Goal: Communication & Community: Answer question/provide support

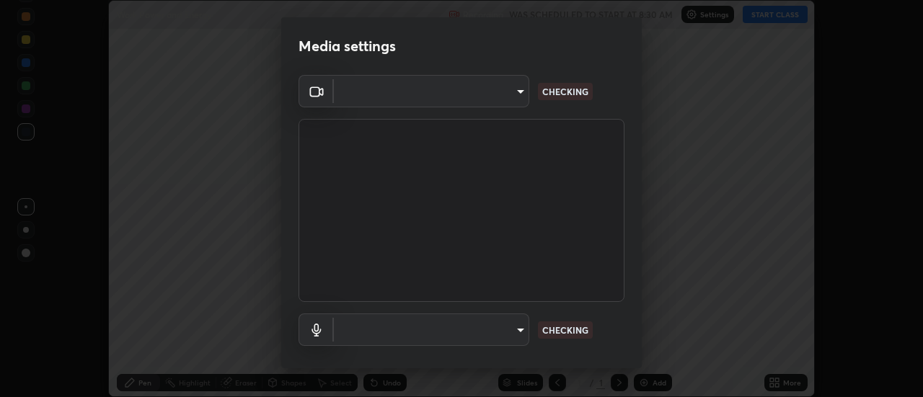
scroll to position [397, 923]
type input "c5ed04fab0462d49a1ad3b4b8777cdbb7dc1a14ad55b47a40411d41dbe2fc924"
type input "038ebf899c8333d1740d295aa6b107b1a593a35e13d177d8d6be7167ec3b59c1"
click at [635, 160] on div "Cam Link 4K (0fd9:0066) c5ed04fab0462d49a1ad3b4b8777cdbb7dc1a14ad55b47a40411d41…" at bounding box center [461, 236] width 361 height 323
click at [635, 180] on div "Cam Link 4K (0fd9:0066) c5ed04fab0462d49a1ad3b4b8777cdbb7dc1a14ad55b47a40411d41…" at bounding box center [461, 236] width 361 height 323
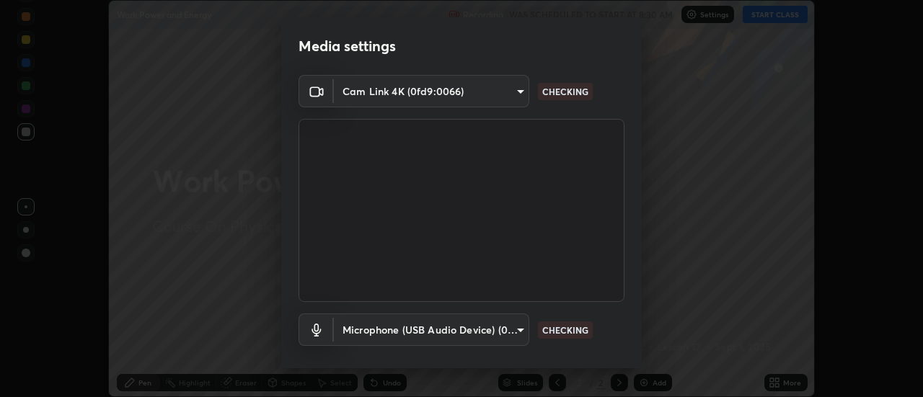
click at [636, 175] on div "Cam Link 4K (0fd9:0066) c5ed04fab0462d49a1ad3b4b8777cdbb7dc1a14ad55b47a40411d41…" at bounding box center [461, 236] width 361 height 323
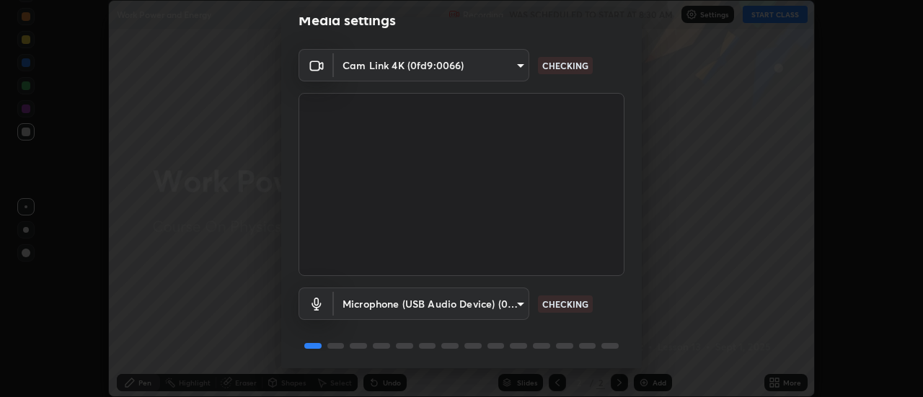
scroll to position [32, 0]
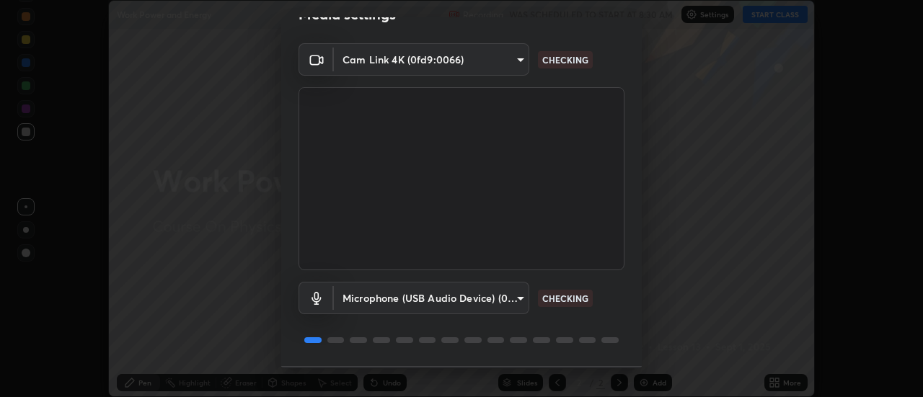
click at [631, 182] on div "Cam Link 4K (0fd9:0066) c5ed04fab0462d49a1ad3b4b8777cdbb7dc1a14ad55b47a40411d41…" at bounding box center [461, 204] width 361 height 323
click at [629, 214] on div "Cam Link 4K (0fd9:0066) c5ed04fab0462d49a1ad3b4b8777cdbb7dc1a14ad55b47a40411d41…" at bounding box center [461, 204] width 361 height 323
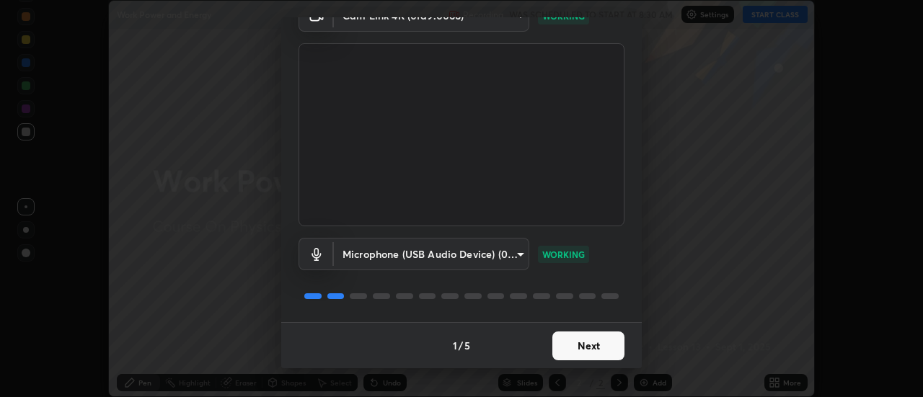
click at [591, 340] on button "Next" at bounding box center [589, 346] width 72 height 29
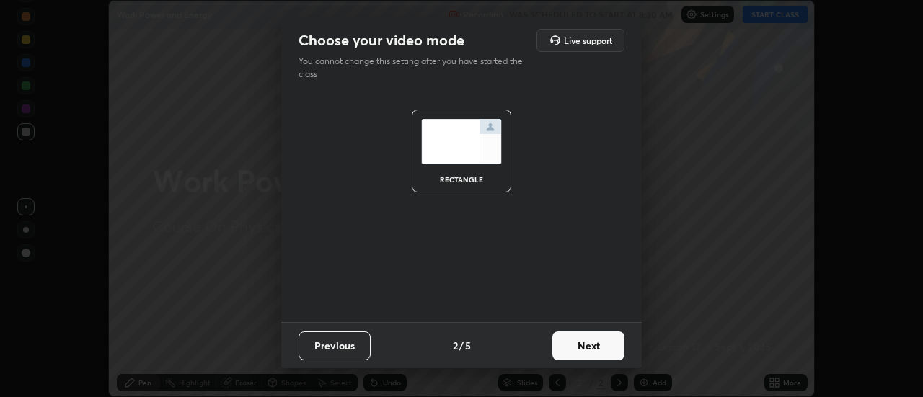
click at [598, 348] on button "Next" at bounding box center [589, 346] width 72 height 29
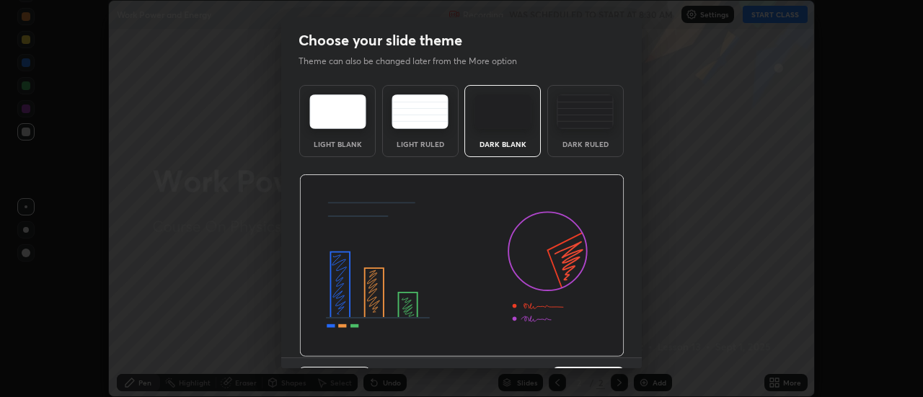
scroll to position [35, 0]
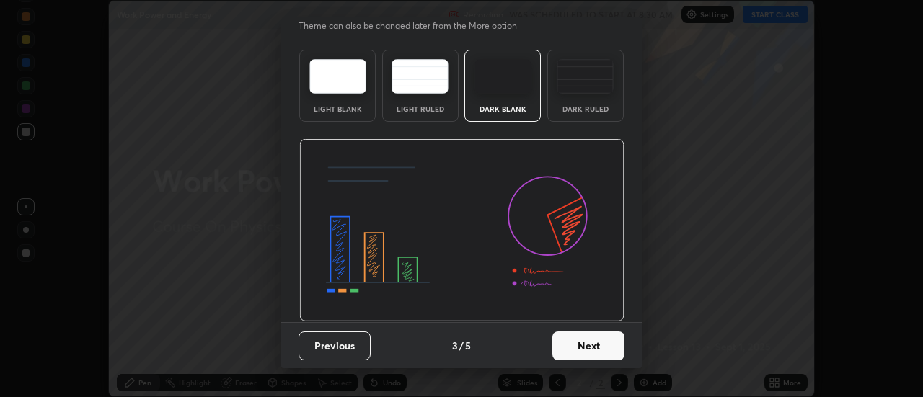
click at [606, 346] on button "Next" at bounding box center [589, 346] width 72 height 29
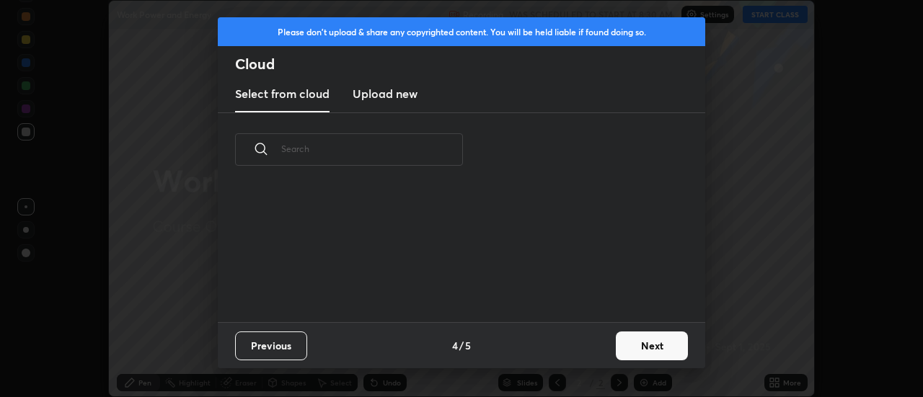
click at [647, 348] on button "Next" at bounding box center [652, 346] width 72 height 29
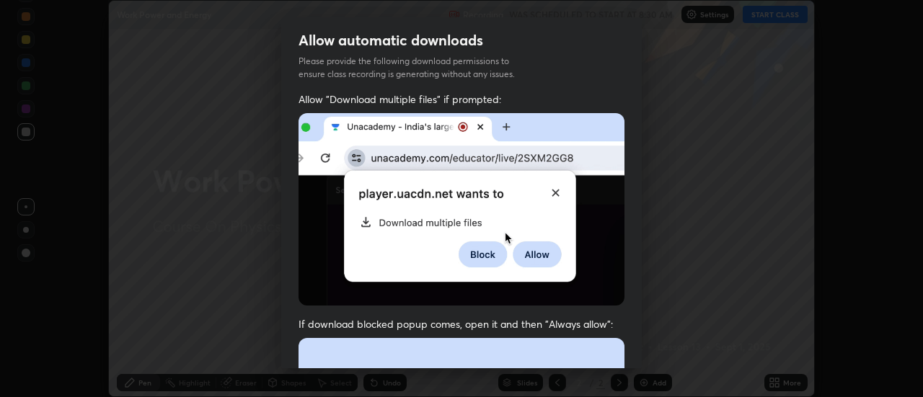
click at [591, 224] on img at bounding box center [462, 209] width 326 height 193
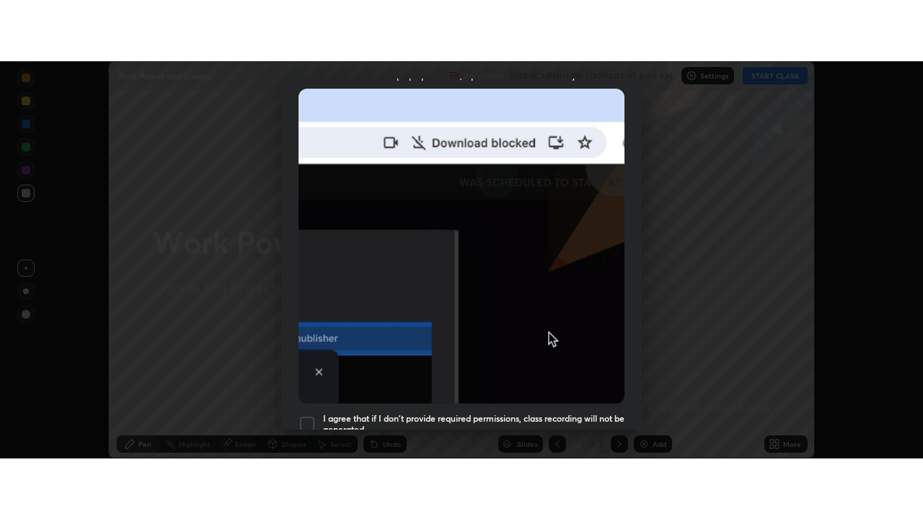
scroll to position [370, 0]
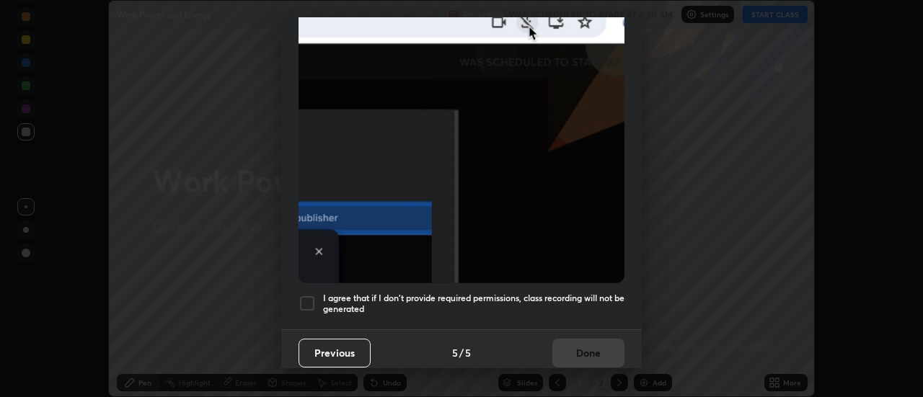
click at [564, 295] on h5 "I agree that if I don't provide required permissions, class recording will not …" at bounding box center [474, 304] width 302 height 22
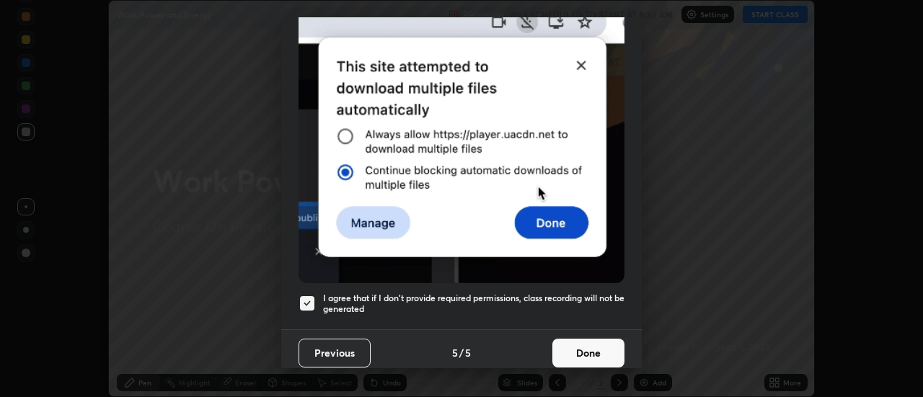
click at [600, 350] on button "Done" at bounding box center [589, 353] width 72 height 29
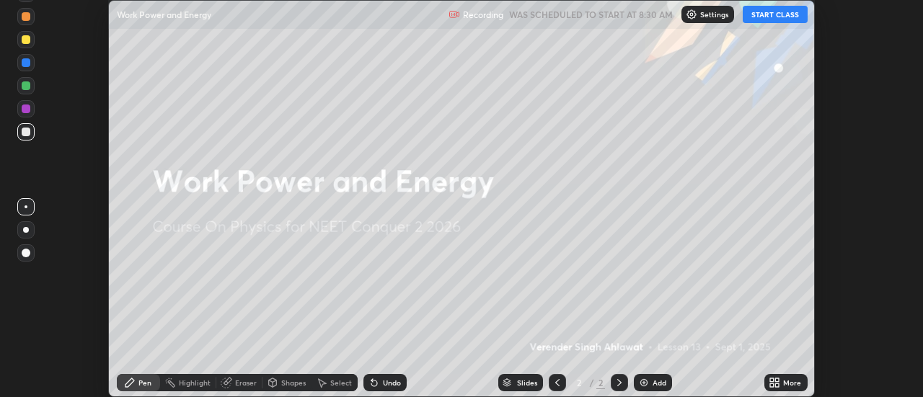
click at [778, 380] on icon at bounding box center [778, 381] width 4 height 4
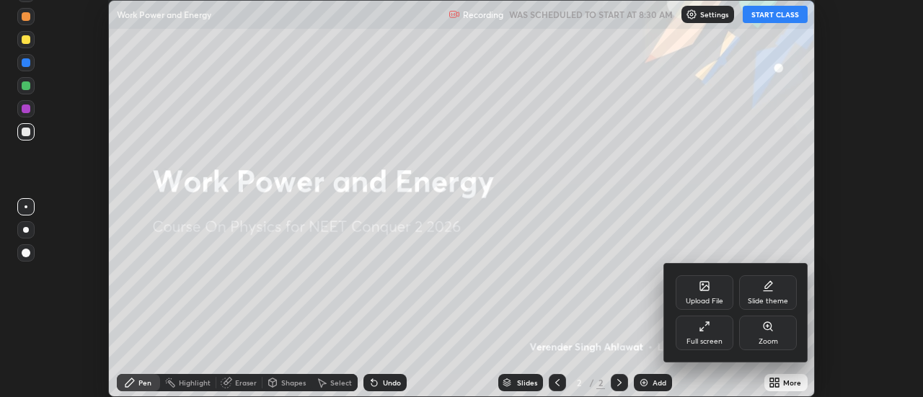
click at [774, 286] on div "Slide theme" at bounding box center [768, 293] width 58 height 35
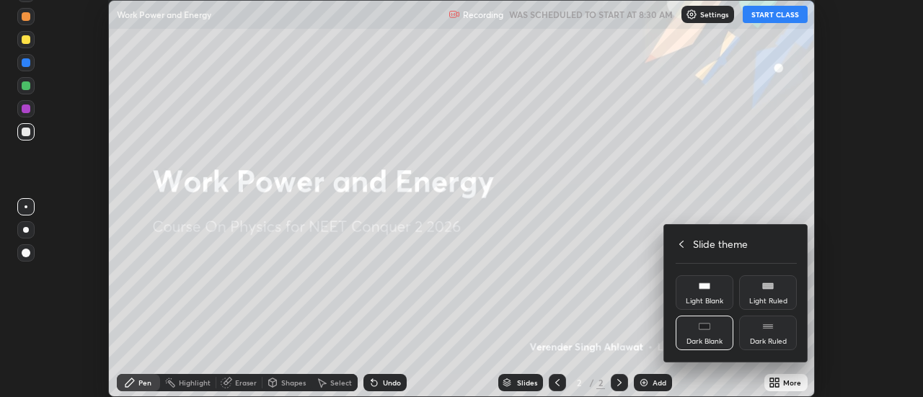
click at [771, 325] on rect at bounding box center [768, 325] width 10 height 1
click at [681, 249] on icon at bounding box center [682, 245] width 12 height 12
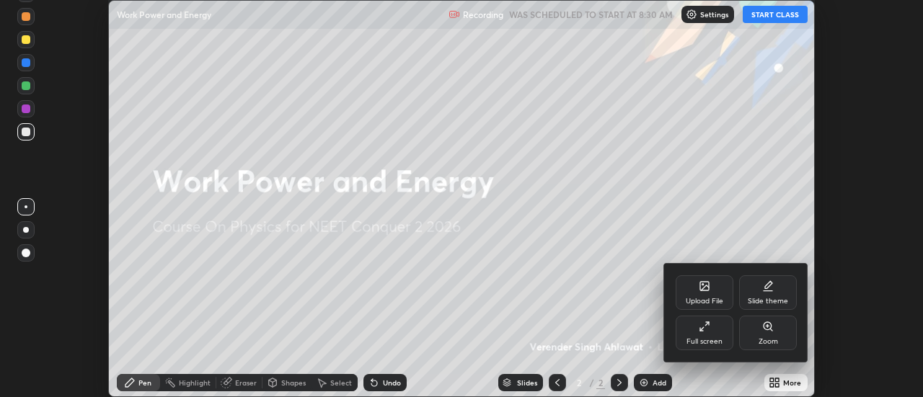
click at [685, 332] on div "Full screen" at bounding box center [705, 333] width 58 height 35
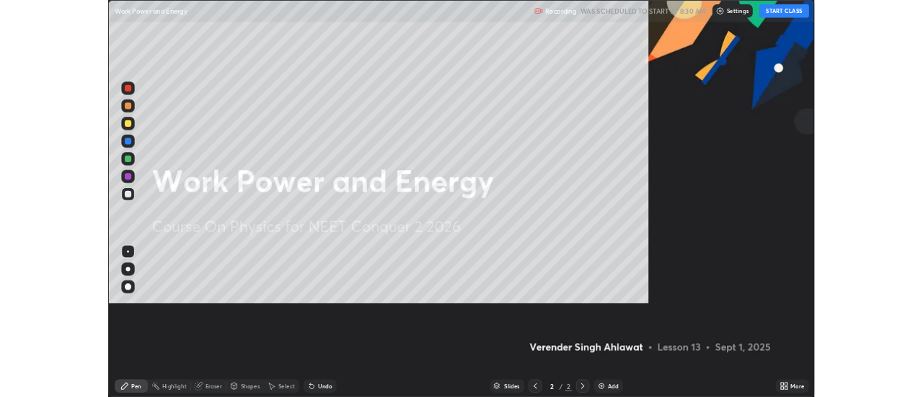
scroll to position [519, 923]
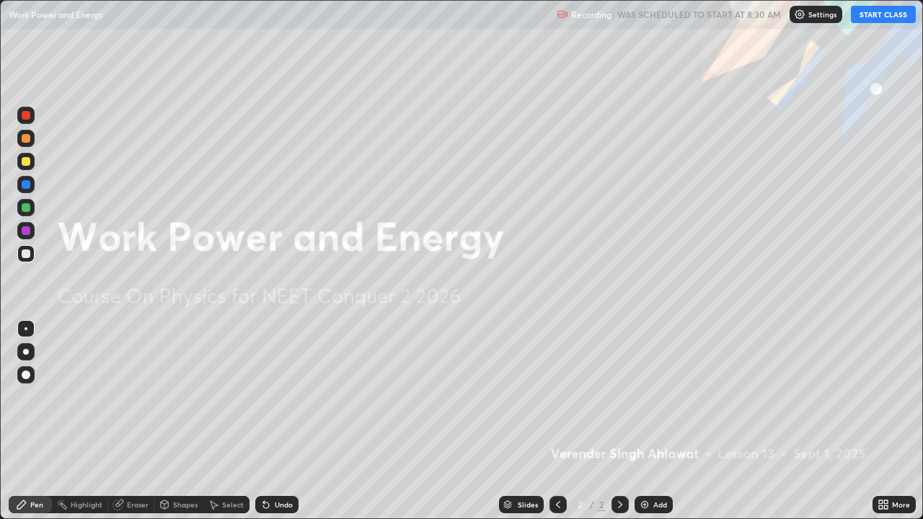
click at [856, 17] on button "START CLASS" at bounding box center [883, 14] width 65 height 17
click at [661, 397] on div "Add" at bounding box center [660, 504] width 14 height 7
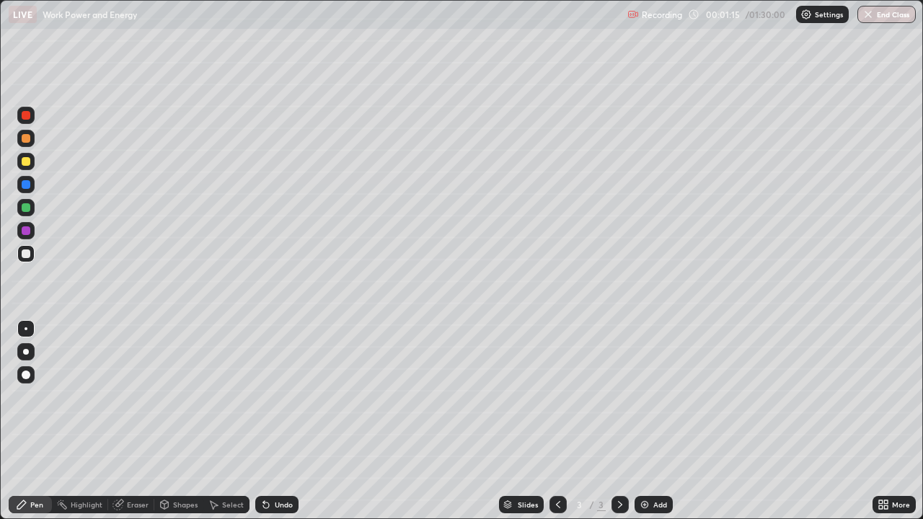
click at [24, 162] on div at bounding box center [26, 161] width 9 height 9
click at [27, 250] on div at bounding box center [26, 254] width 9 height 9
click at [27, 255] on div at bounding box center [26, 254] width 9 height 9
click at [182, 397] on div "Shapes" at bounding box center [185, 504] width 25 height 7
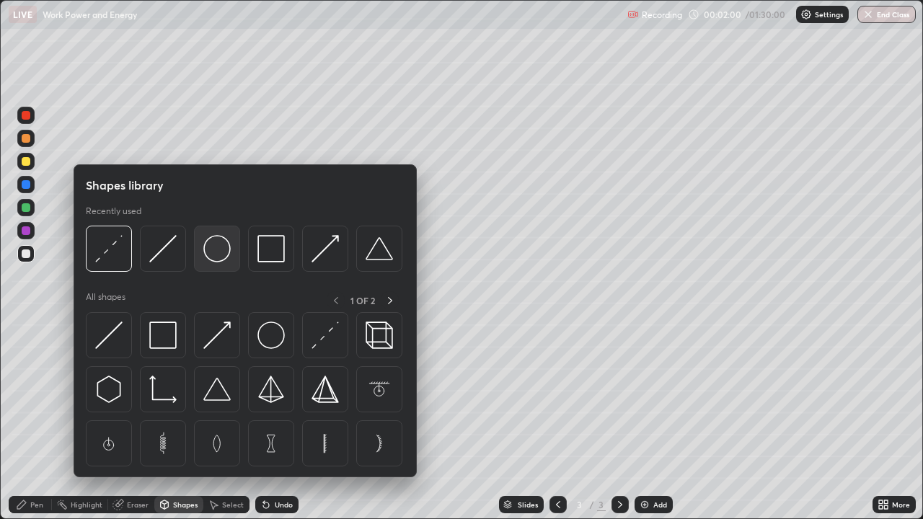
click at [219, 252] on img at bounding box center [216, 248] width 27 height 27
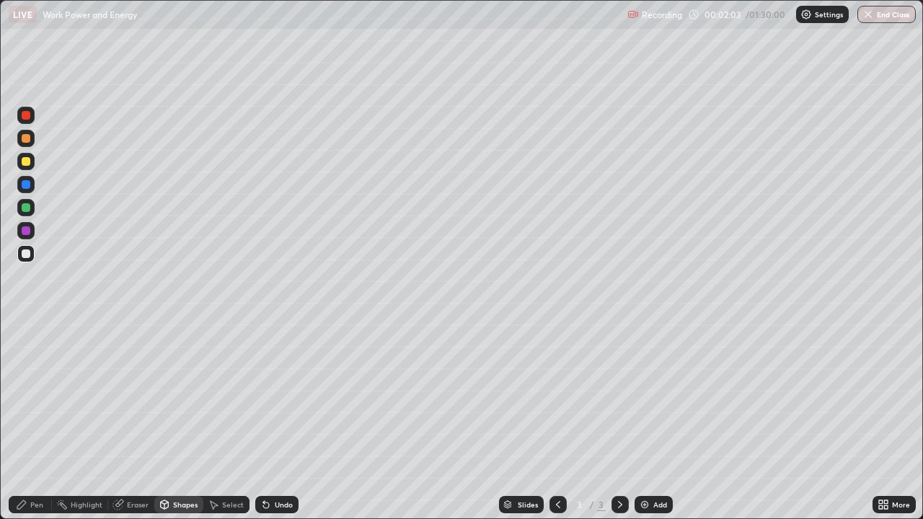
click at [31, 397] on div "Pen" at bounding box center [36, 504] width 13 height 7
click at [185, 397] on div "Shapes" at bounding box center [185, 504] width 25 height 7
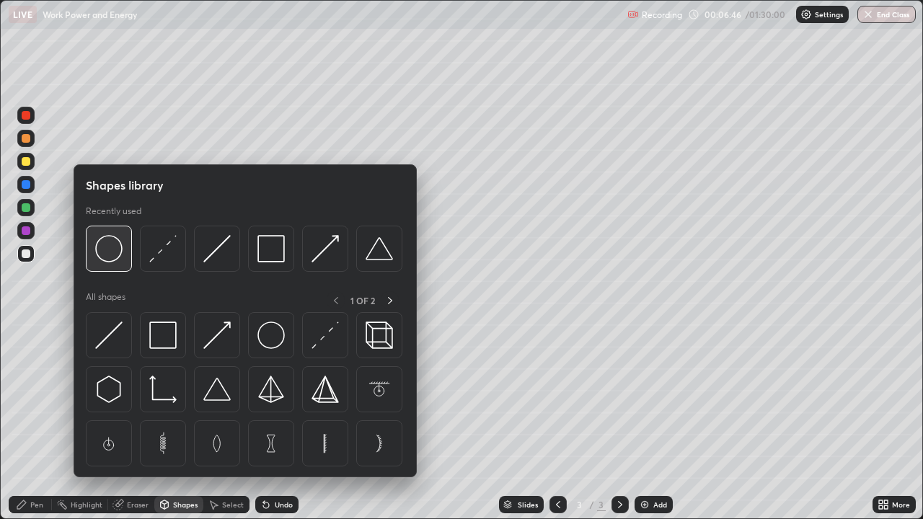
click at [110, 255] on img at bounding box center [108, 248] width 27 height 27
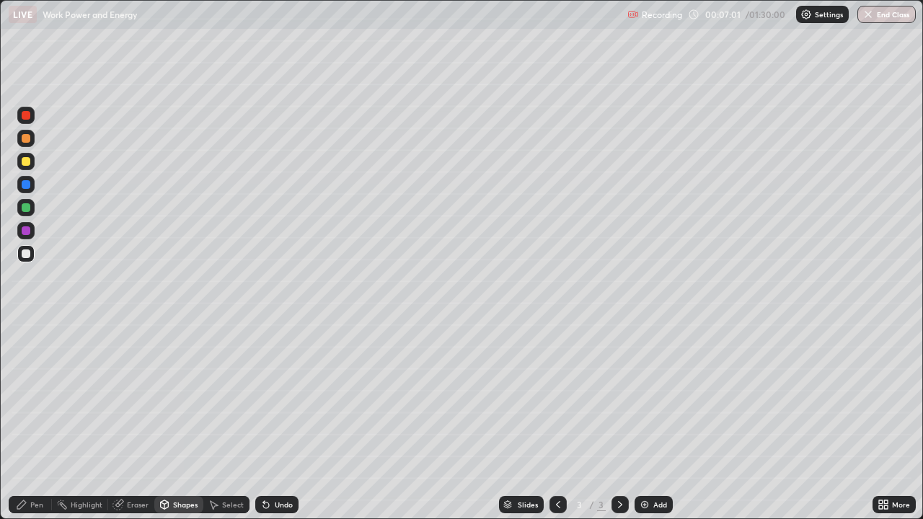
click at [186, 397] on div "Shapes" at bounding box center [185, 504] width 25 height 7
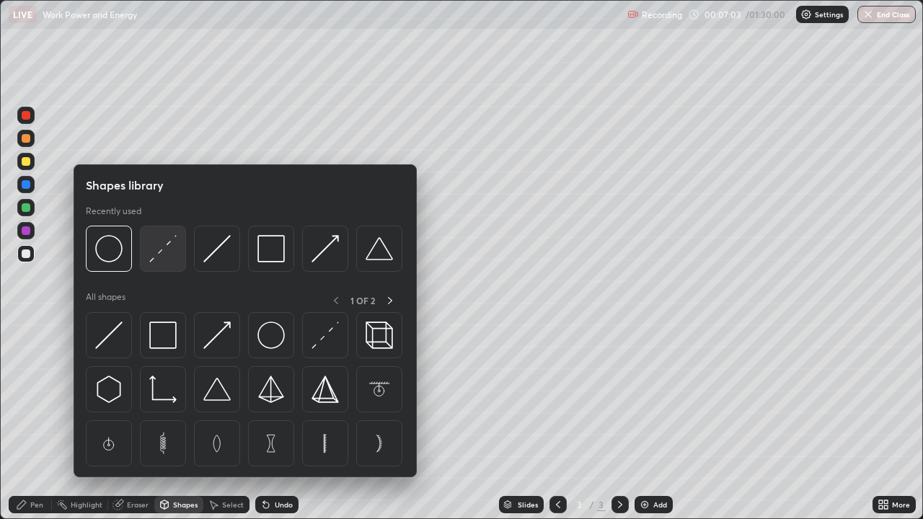
click at [170, 247] on img at bounding box center [162, 248] width 27 height 27
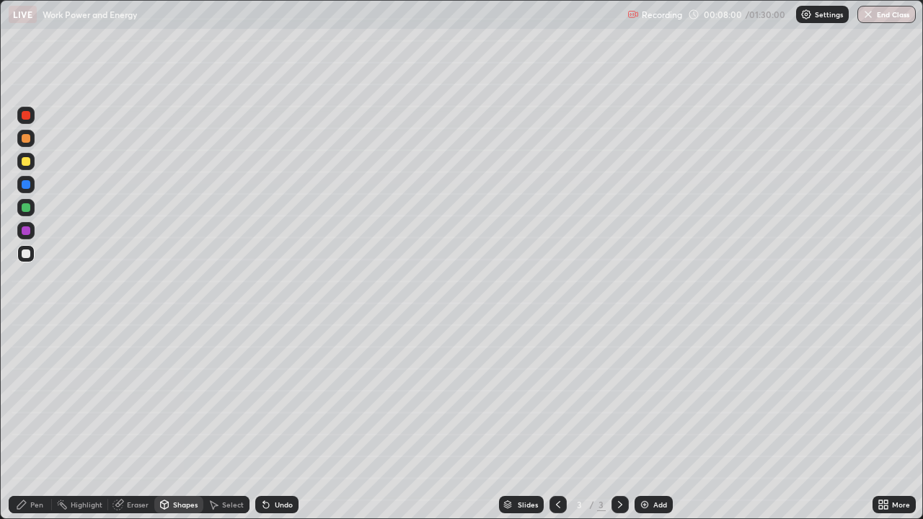
click at [27, 160] on div at bounding box center [26, 161] width 9 height 9
click at [30, 397] on div "Pen" at bounding box center [30, 504] width 43 height 17
click at [664, 397] on div "Add" at bounding box center [660, 504] width 14 height 7
click at [27, 164] on div at bounding box center [26, 161] width 9 height 9
click at [27, 229] on div at bounding box center [26, 230] width 9 height 9
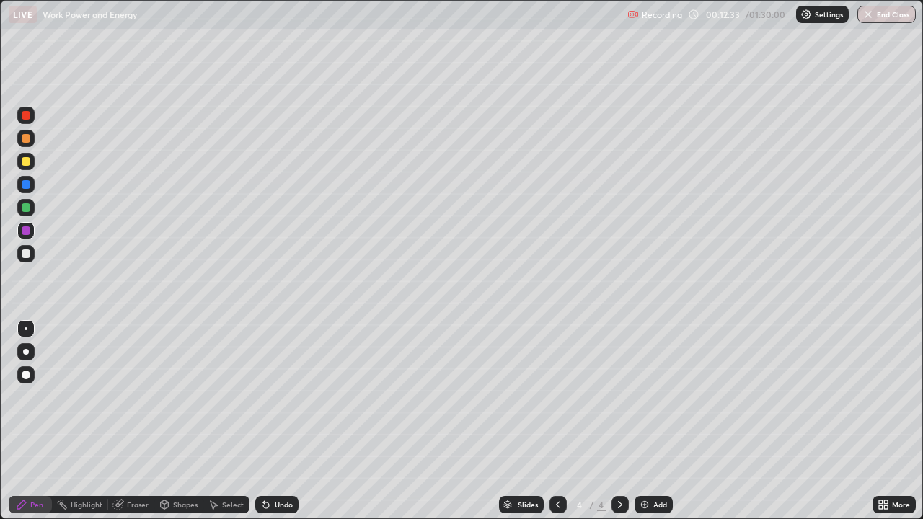
click at [27, 254] on div at bounding box center [26, 254] width 9 height 9
click at [175, 397] on div "Shapes" at bounding box center [185, 504] width 25 height 7
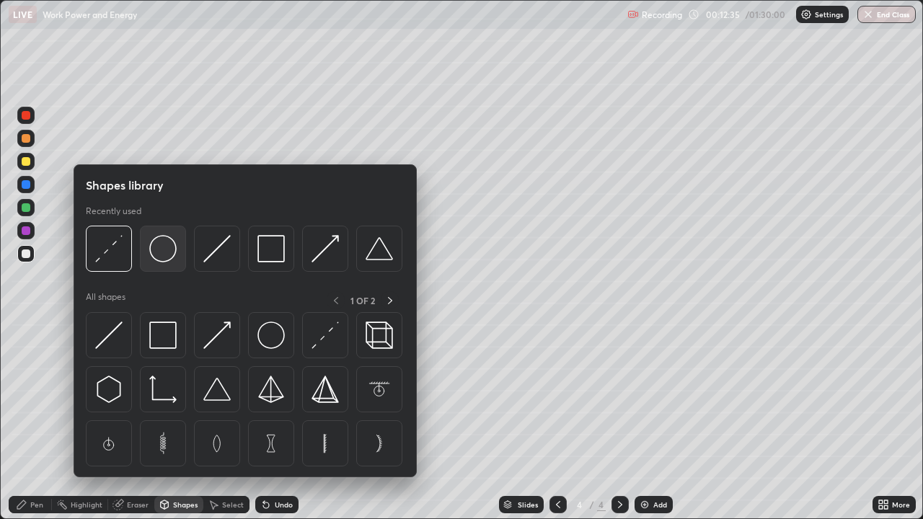
click at [162, 255] on img at bounding box center [162, 248] width 27 height 27
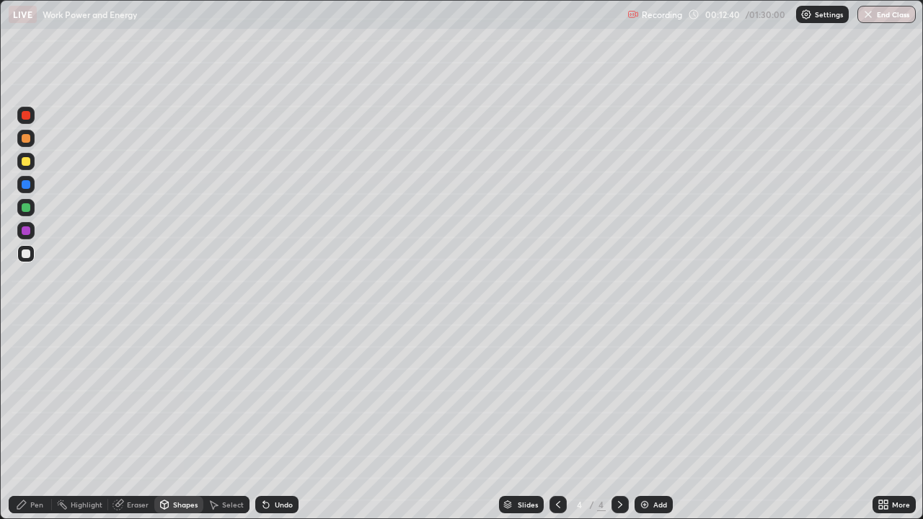
click at [283, 397] on div "Undo" at bounding box center [284, 504] width 18 height 7
click at [182, 397] on div "Shapes" at bounding box center [185, 504] width 25 height 7
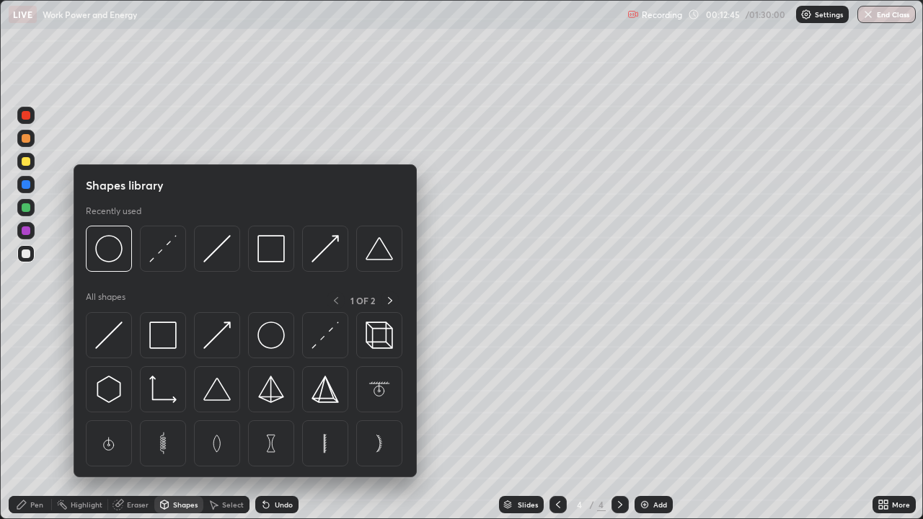
click at [159, 255] on img at bounding box center [162, 248] width 27 height 27
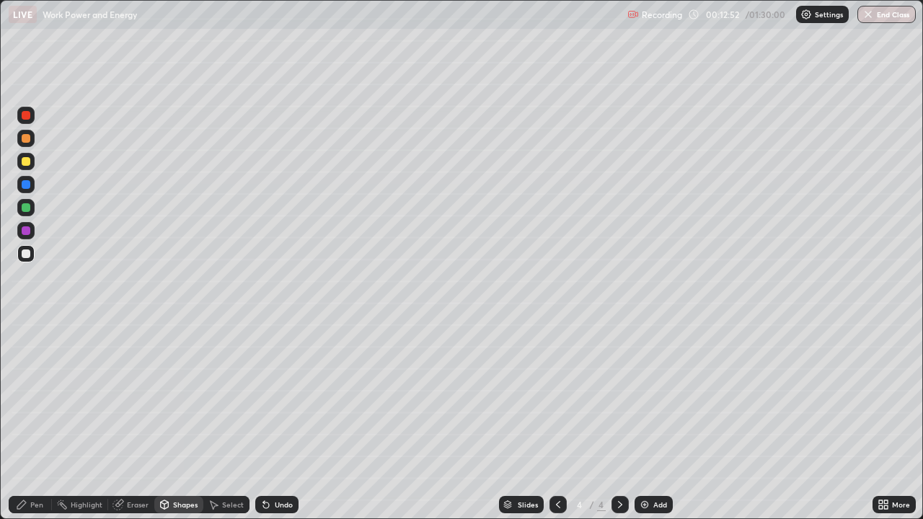
click at [38, 397] on div "Pen" at bounding box center [36, 504] width 13 height 7
click at [25, 138] on div at bounding box center [26, 138] width 9 height 9
click at [27, 255] on div at bounding box center [26, 254] width 9 height 9
click at [279, 397] on div "Undo" at bounding box center [284, 504] width 18 height 7
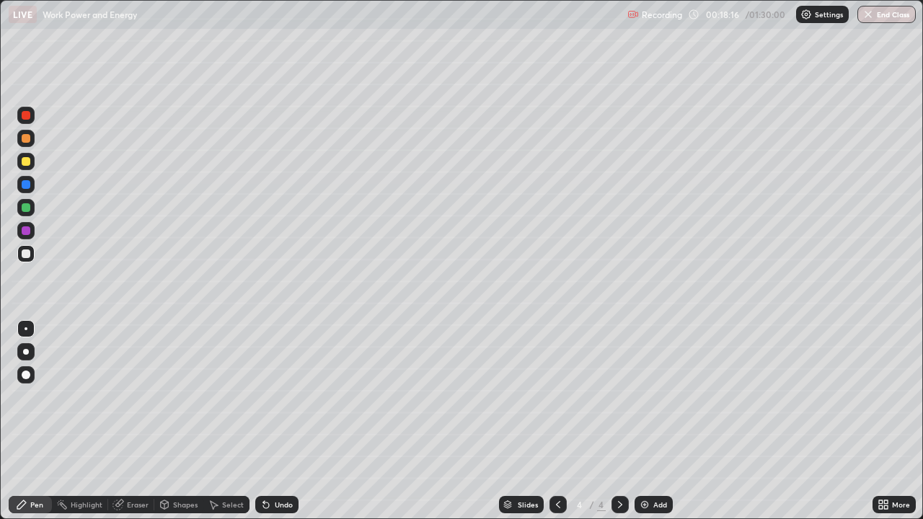
click at [659, 397] on div "Add" at bounding box center [660, 504] width 14 height 7
click at [27, 162] on div at bounding box center [26, 161] width 9 height 9
click at [27, 187] on div at bounding box center [26, 184] width 9 height 9
click at [29, 182] on div at bounding box center [26, 184] width 9 height 9
click at [187, 397] on div "Shapes" at bounding box center [185, 504] width 25 height 7
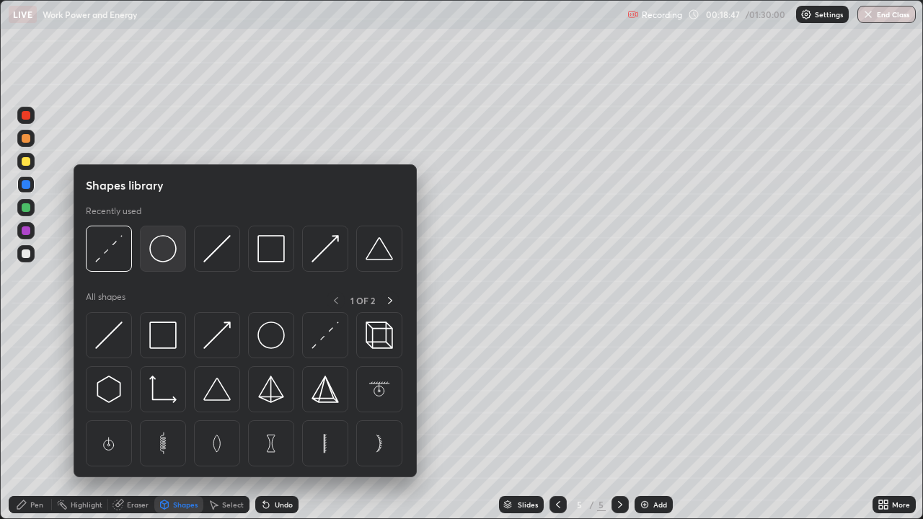
click at [162, 258] on img at bounding box center [162, 248] width 27 height 27
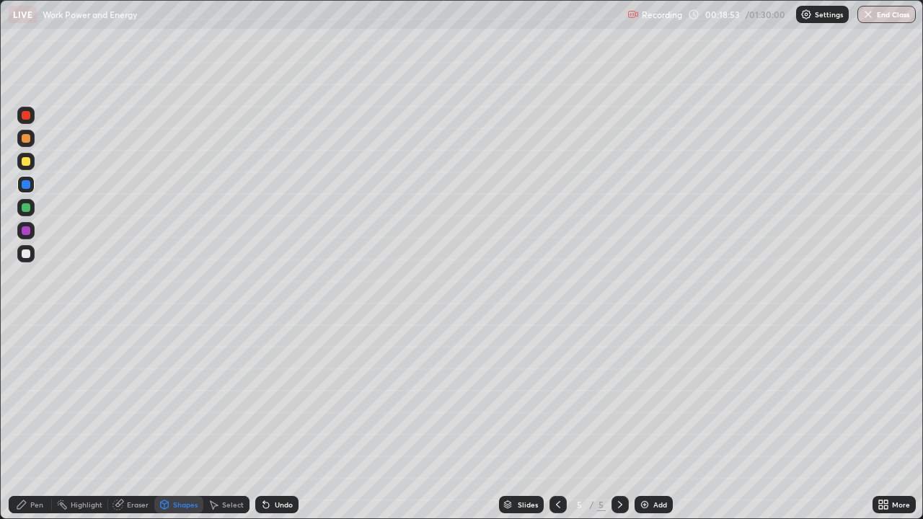
click at [183, 397] on div "Shapes" at bounding box center [185, 504] width 25 height 7
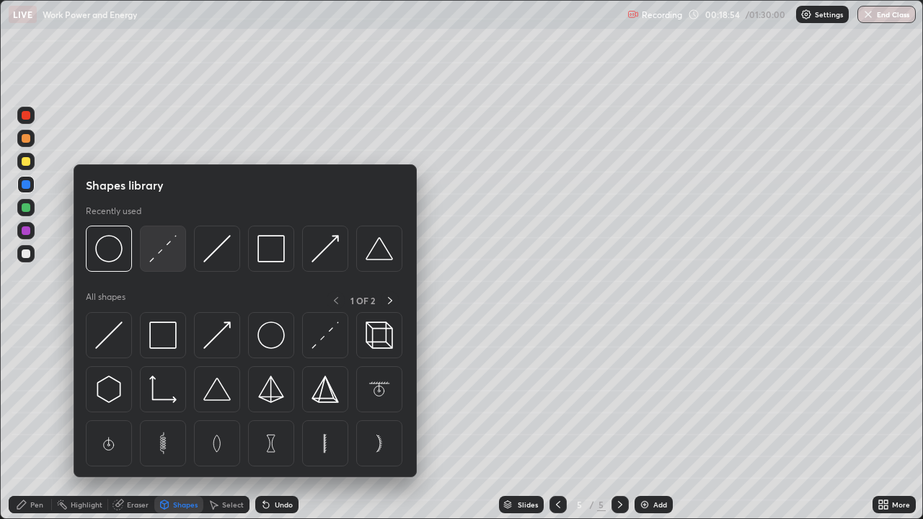
click at [164, 254] on img at bounding box center [162, 248] width 27 height 27
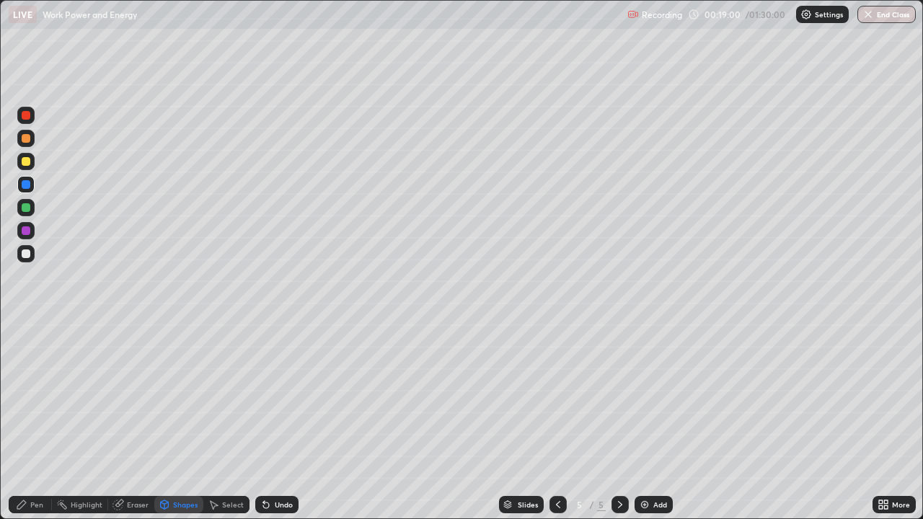
click at [36, 397] on div "Pen" at bounding box center [36, 504] width 13 height 7
click at [0, 397] on div "Setting up your live class" at bounding box center [461, 259] width 923 height 519
click at [135, 397] on div "Eraser" at bounding box center [138, 504] width 22 height 7
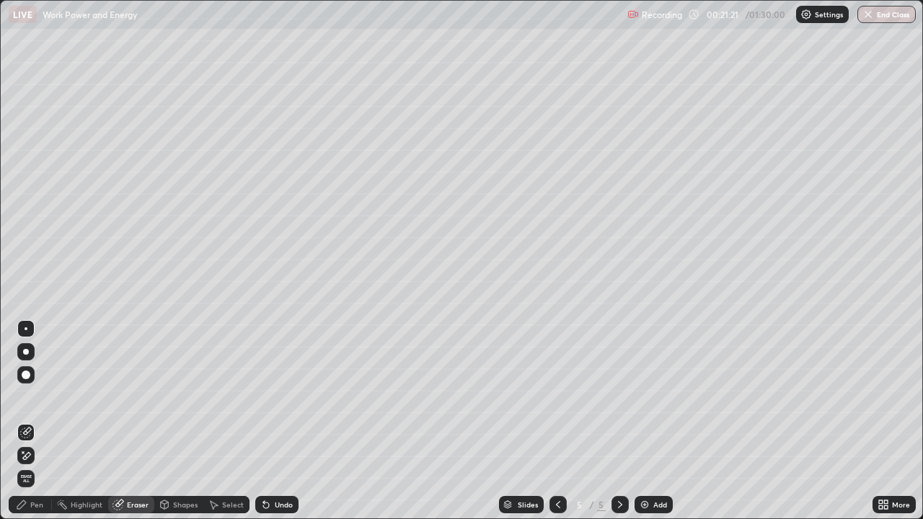
click at [35, 397] on div "Pen" at bounding box center [30, 504] width 43 height 17
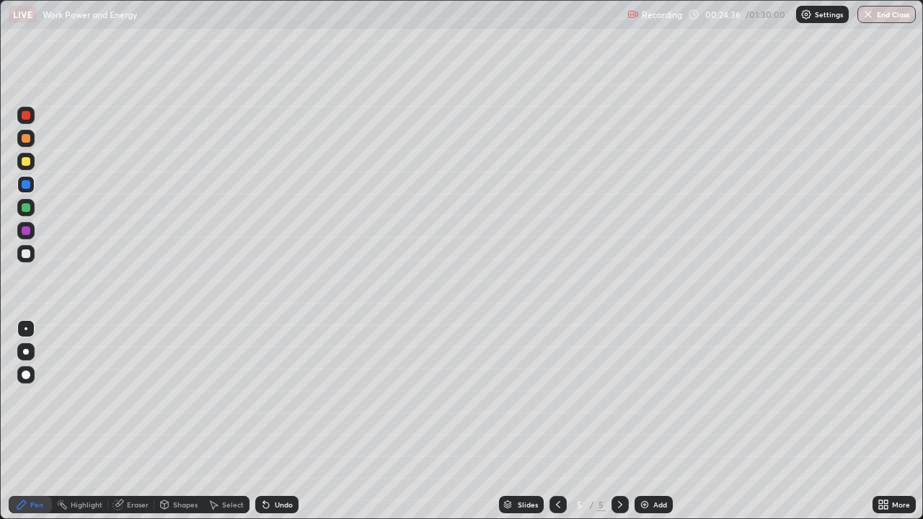
click at [658, 397] on div "Add" at bounding box center [654, 504] width 38 height 17
click at [30, 255] on div at bounding box center [26, 254] width 9 height 9
click at [285, 397] on div "Undo" at bounding box center [276, 504] width 43 height 17
click at [281, 397] on div "Undo" at bounding box center [284, 504] width 18 height 7
click at [658, 397] on div "Add" at bounding box center [660, 504] width 14 height 7
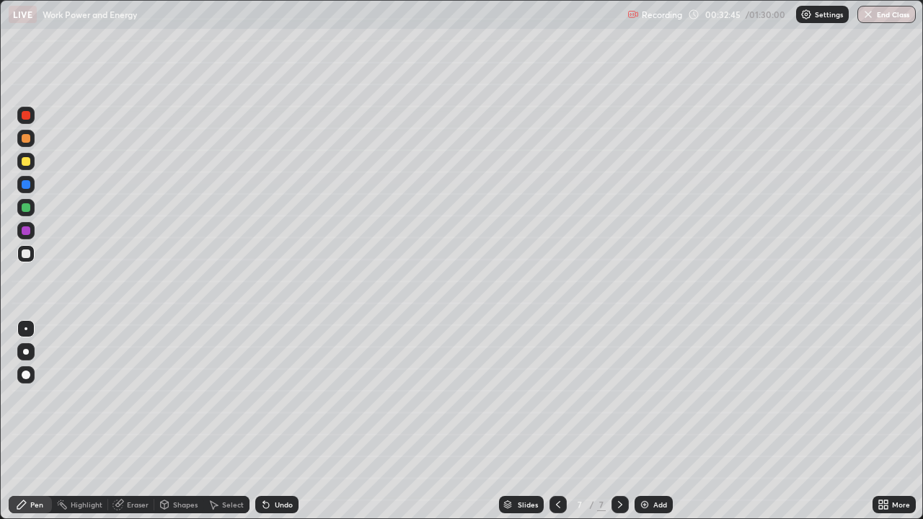
click at [657, 397] on div "Add" at bounding box center [660, 504] width 14 height 7
click at [25, 161] on div at bounding box center [26, 161] width 9 height 9
click at [896, 397] on div "More" at bounding box center [901, 504] width 18 height 7
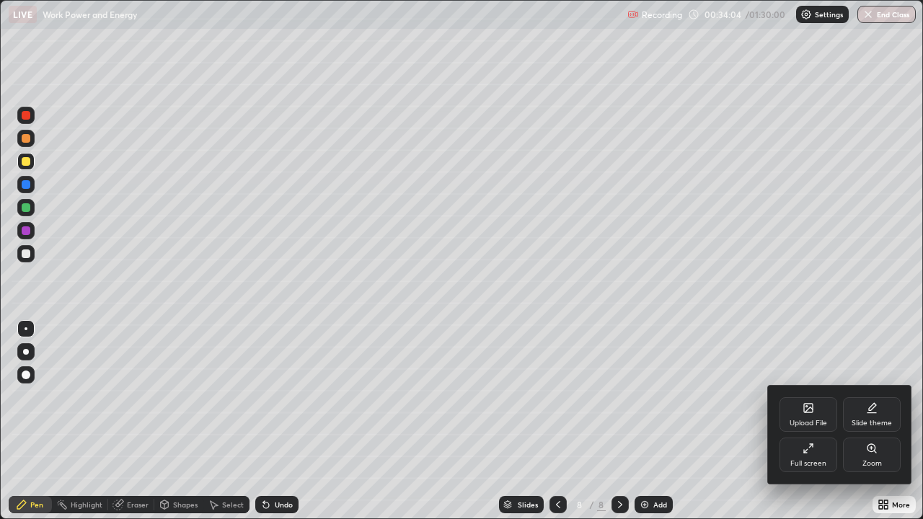
click at [809, 397] on div "Full screen" at bounding box center [809, 463] width 36 height 7
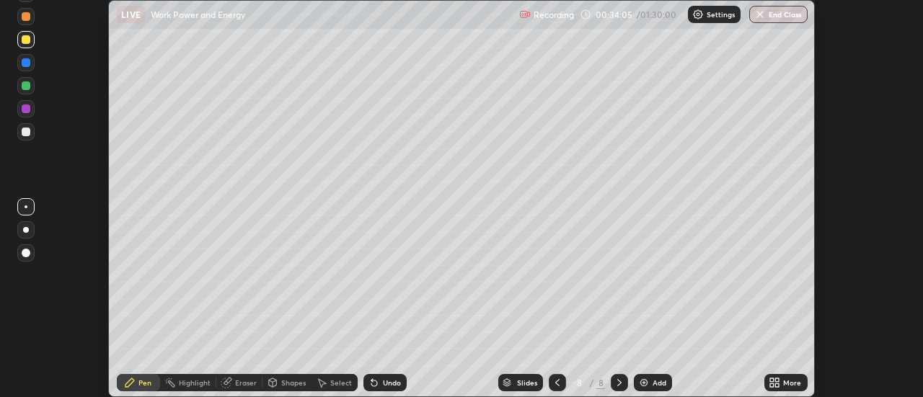
scroll to position [71733, 71207]
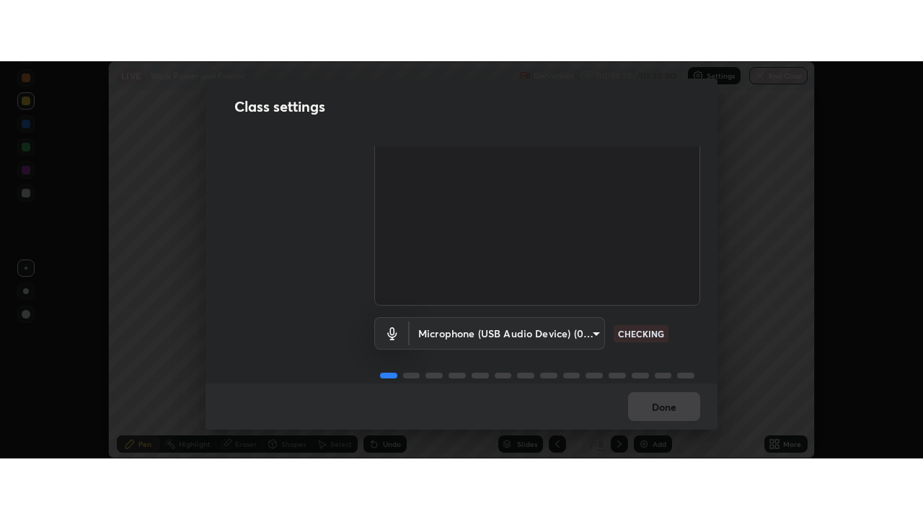
scroll to position [90, 0]
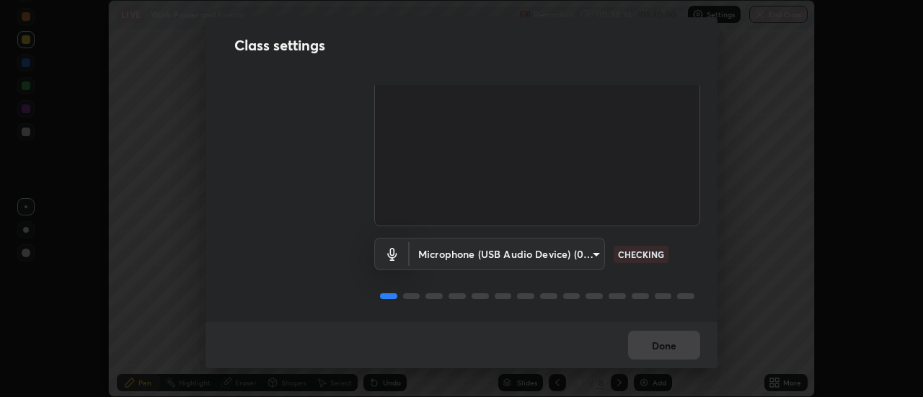
click at [594, 248] on body "Erase all LIVE Work Power and Energy Recording 00:34:24 / 01:30:00 Settings End…" at bounding box center [461, 198] width 923 height 397
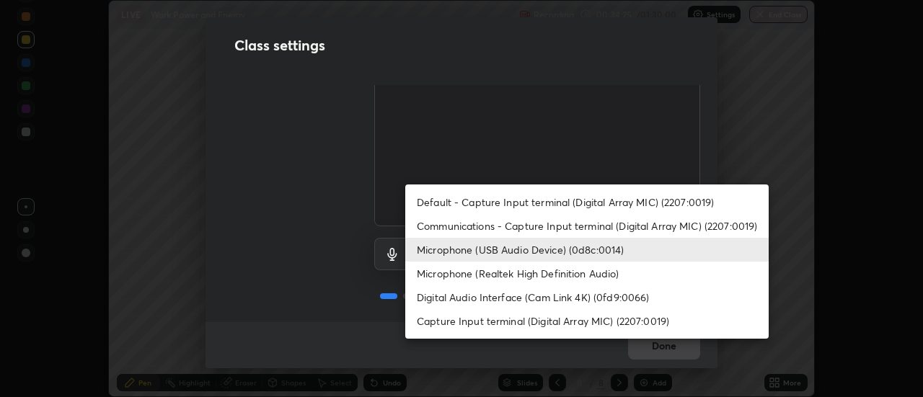
click at [605, 278] on li "Microphone (Realtek High Definition Audio)" at bounding box center [587, 274] width 364 height 24
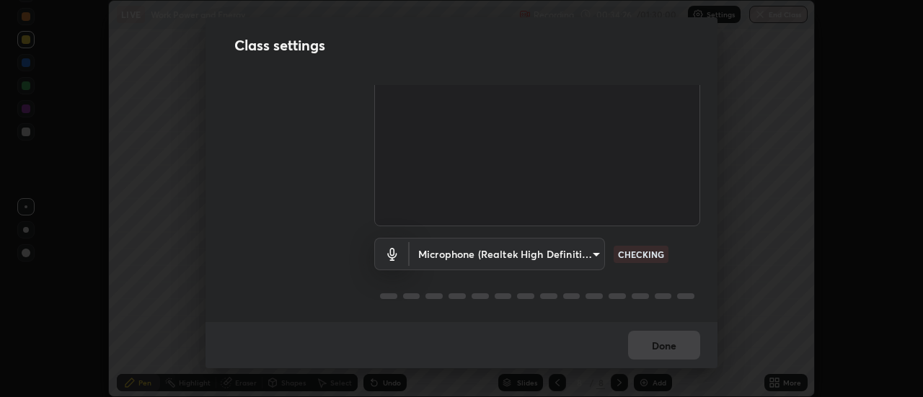
click at [599, 248] on body "Erase all LIVE Work Power and Energy Recording 00:34:26 / 01:30:00 Settings End…" at bounding box center [461, 198] width 923 height 397
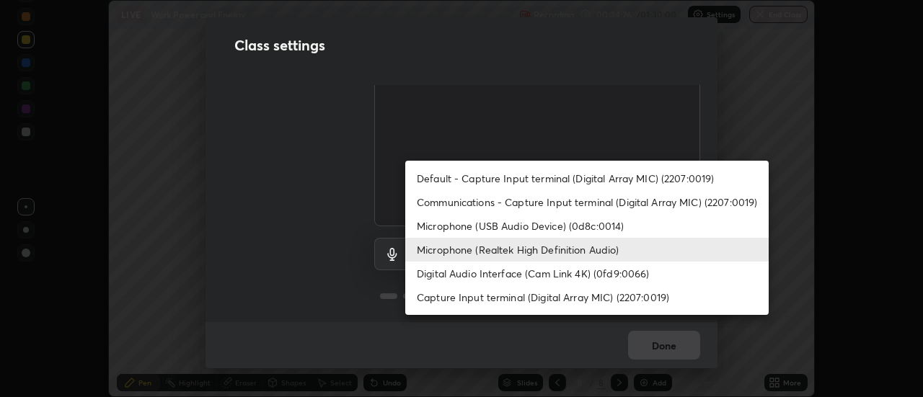
click at [607, 231] on li "Microphone (USB Audio Device) (0d8c:0014)" at bounding box center [587, 226] width 364 height 24
type input "038ebf899c8333d1740d295aa6b107b1a593a35e13d177d8d6be7167ec3b59c1"
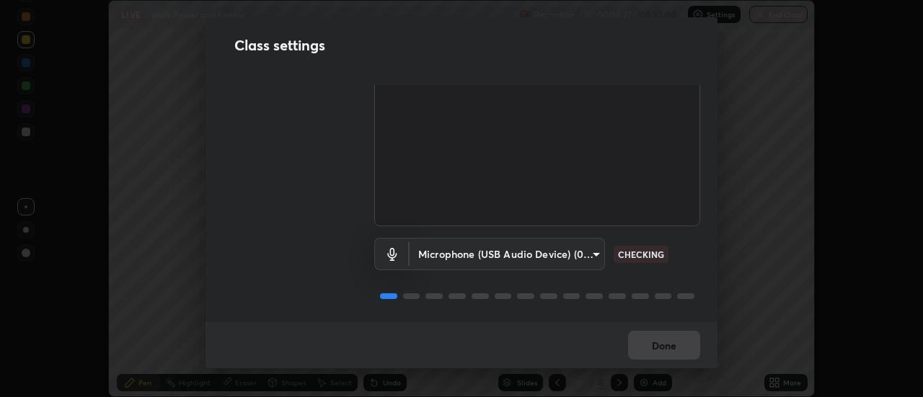
click at [698, 236] on div "Audio & Video Cam Link 4K (0fd9:0066) c5ed04fab0462d49a1ad3b4b8777cdbb7dc1a14ad…" at bounding box center [462, 203] width 512 height 237
click at [704, 246] on div "Audio & Video Cam Link 4K (0fd9:0066) c5ed04fab0462d49a1ad3b4b8777cdbb7dc1a14ad…" at bounding box center [462, 203] width 512 height 237
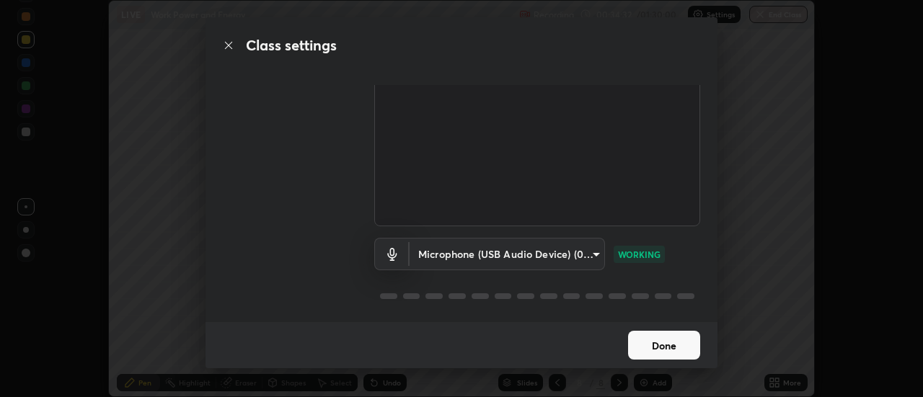
click at [682, 333] on button "Done" at bounding box center [664, 345] width 72 height 29
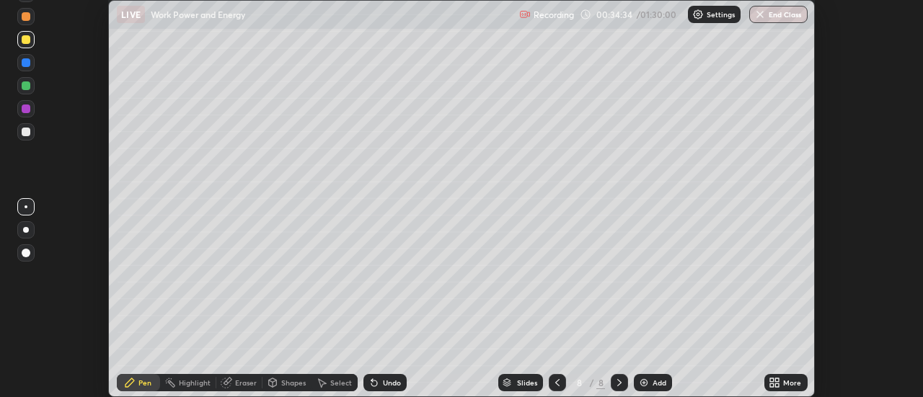
click at [785, 381] on div "More" at bounding box center [792, 382] width 18 height 7
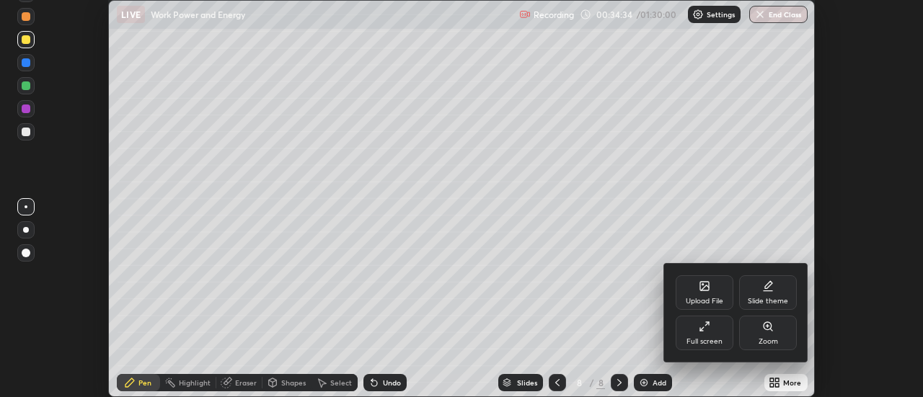
click at [699, 330] on icon at bounding box center [705, 327] width 12 height 12
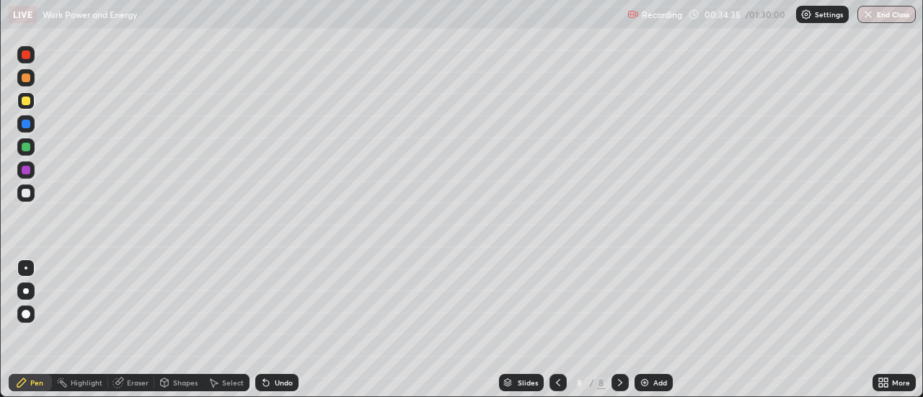
scroll to position [519, 923]
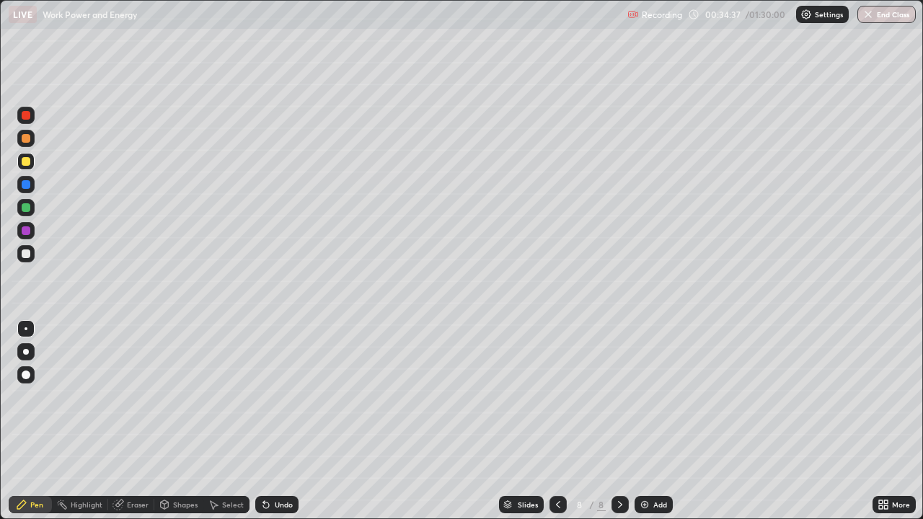
click at [27, 258] on div at bounding box center [26, 254] width 9 height 9
click at [27, 252] on div at bounding box center [26, 254] width 9 height 9
click at [281, 397] on div "Undo" at bounding box center [284, 504] width 18 height 7
click at [139, 397] on div "Eraser" at bounding box center [138, 504] width 22 height 7
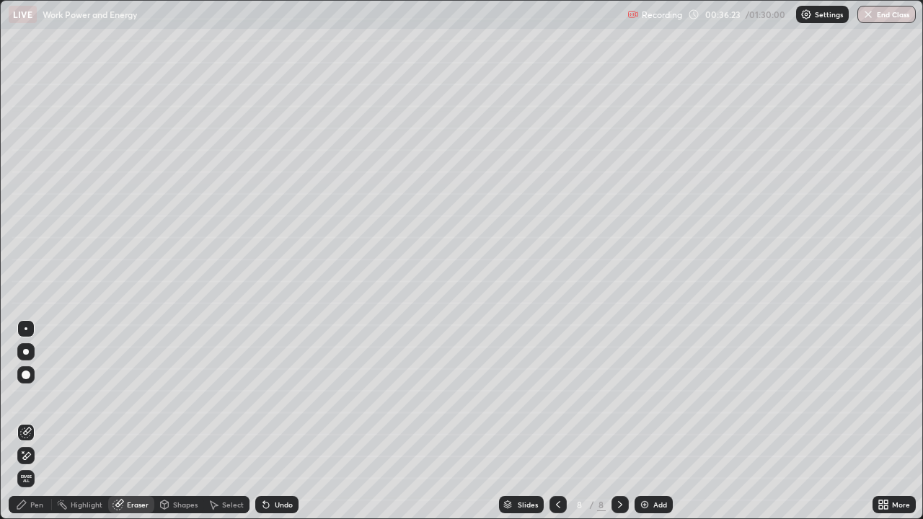
click at [37, 397] on div "Pen" at bounding box center [36, 504] width 13 height 7
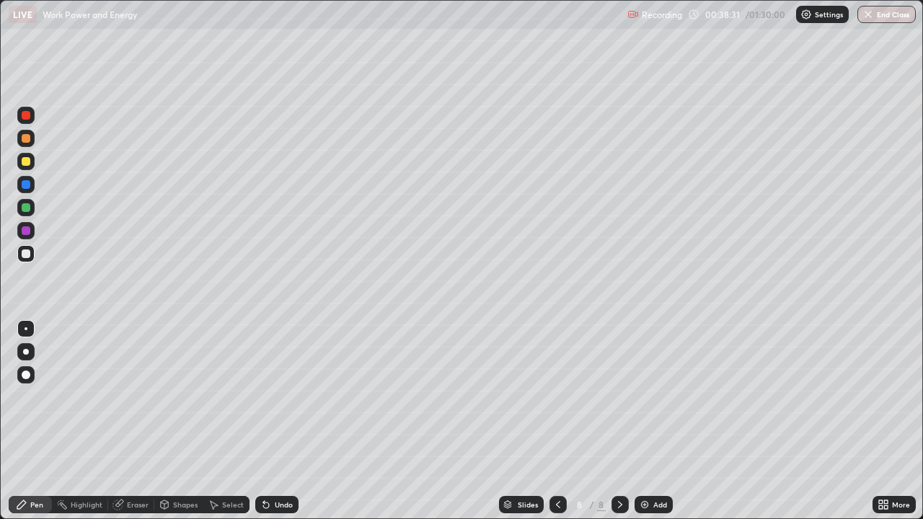
click at [656, 397] on div "Add" at bounding box center [660, 504] width 14 height 7
click at [27, 162] on div at bounding box center [26, 161] width 9 height 9
click at [27, 255] on div at bounding box center [26, 254] width 9 height 9
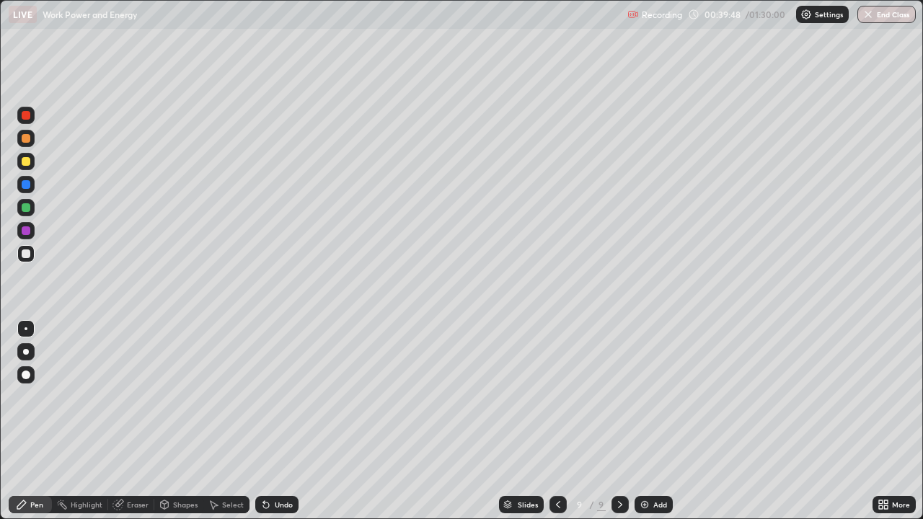
click at [664, 397] on div "Add" at bounding box center [654, 504] width 38 height 17
click at [28, 252] on div at bounding box center [26, 254] width 9 height 9
click at [663, 397] on div "Add" at bounding box center [660, 504] width 14 height 7
click at [27, 159] on div at bounding box center [26, 161] width 9 height 9
click at [28, 252] on div at bounding box center [26, 254] width 9 height 9
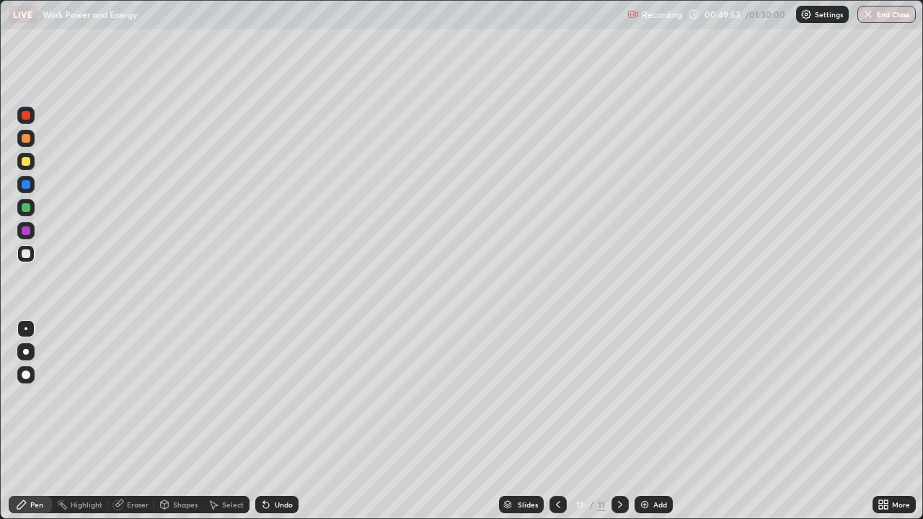
click at [659, 397] on div "Add" at bounding box center [660, 504] width 14 height 7
click at [278, 397] on div "Undo" at bounding box center [284, 504] width 18 height 7
click at [25, 162] on div at bounding box center [26, 161] width 9 height 9
click at [137, 397] on div "Eraser" at bounding box center [138, 504] width 22 height 7
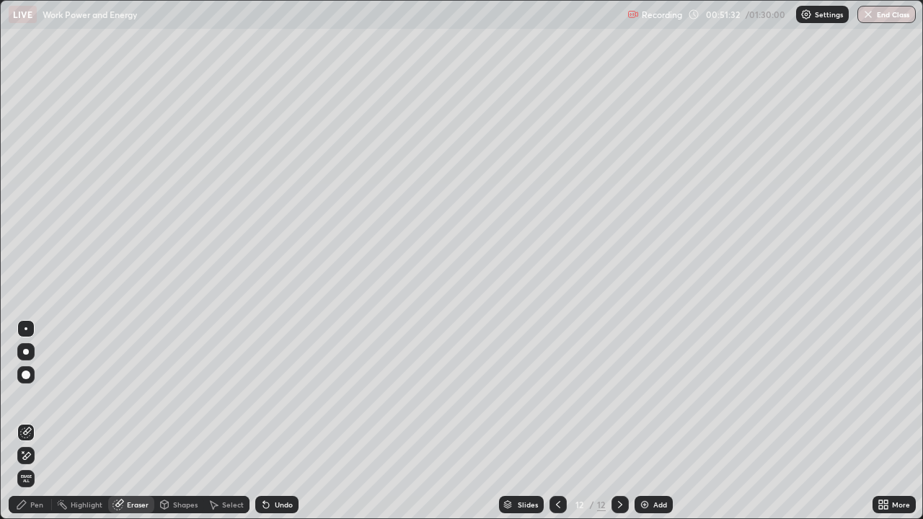
click at [31, 397] on div "Pen" at bounding box center [36, 504] width 13 height 7
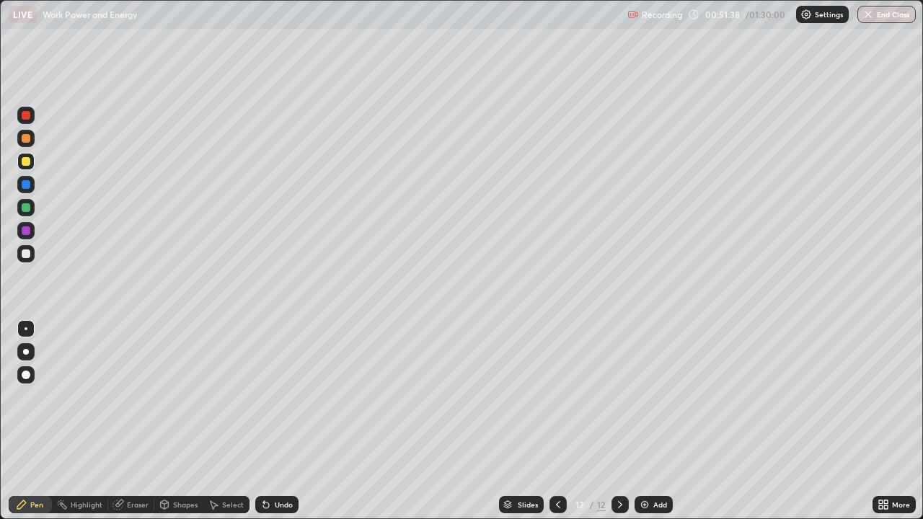
click at [27, 254] on div at bounding box center [26, 254] width 9 height 9
click at [558, 397] on icon at bounding box center [559, 505] width 12 height 12
click at [648, 397] on img at bounding box center [645, 505] width 12 height 12
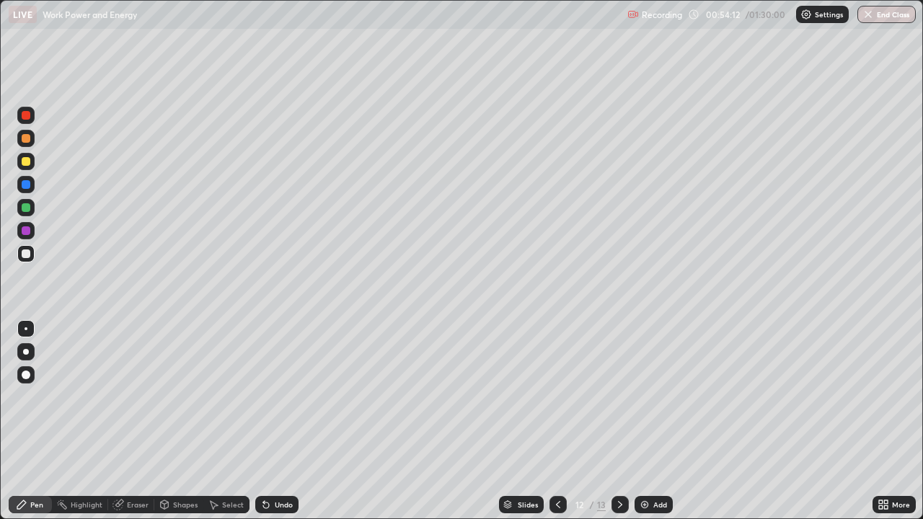
click at [183, 397] on div "Shapes" at bounding box center [185, 504] width 25 height 7
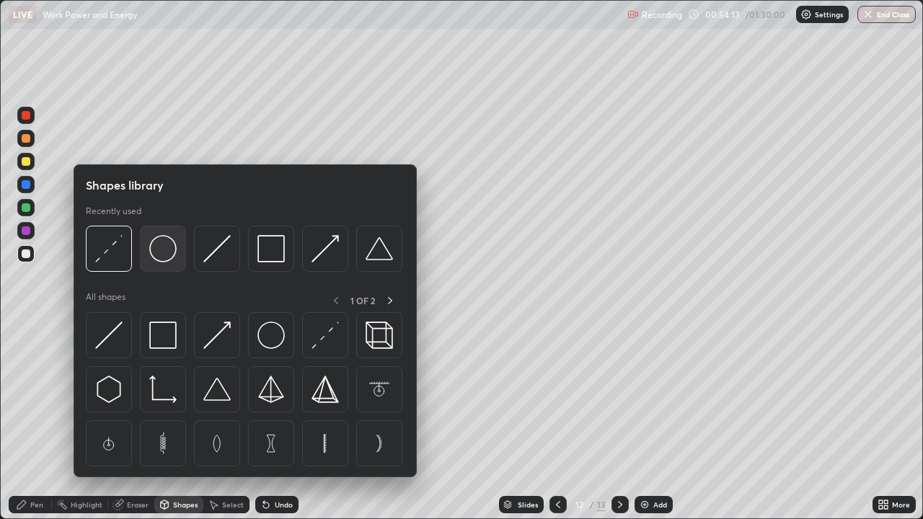
click at [163, 254] on img at bounding box center [162, 248] width 27 height 27
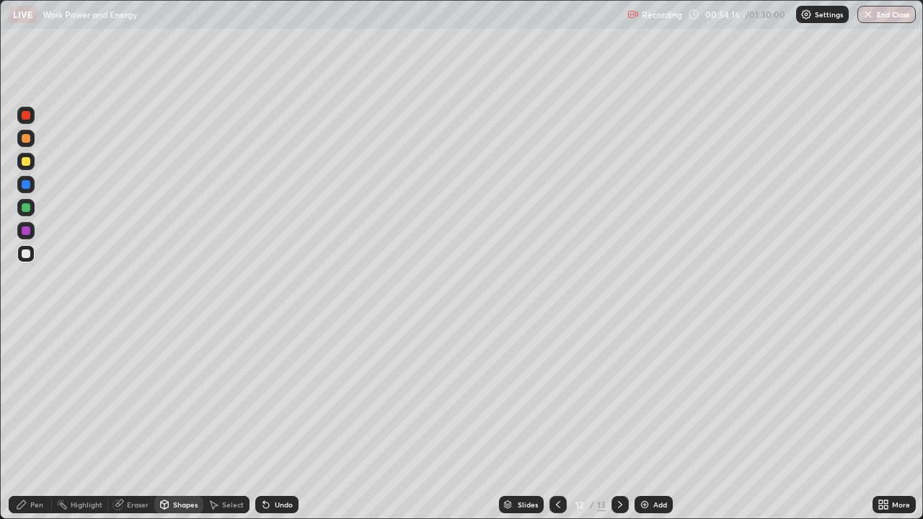
click at [176, 397] on div "Shapes" at bounding box center [185, 504] width 25 height 7
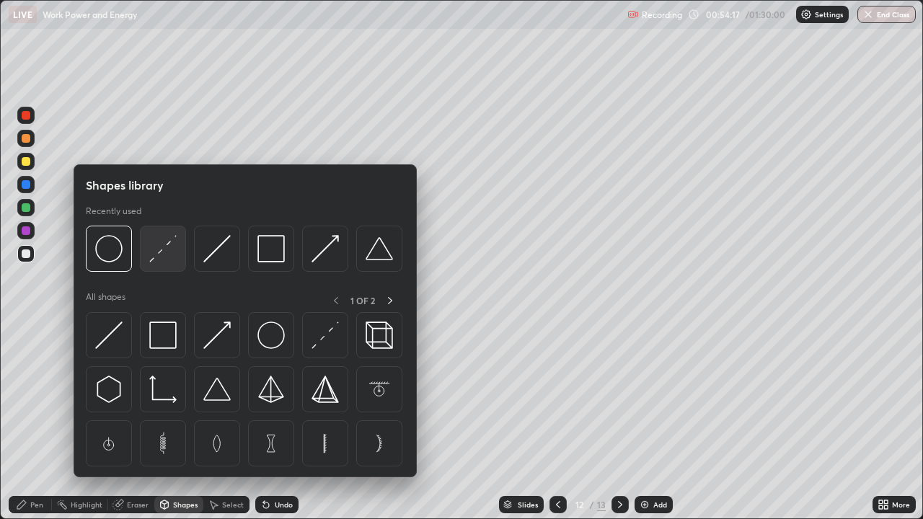
click at [160, 255] on img at bounding box center [162, 248] width 27 height 27
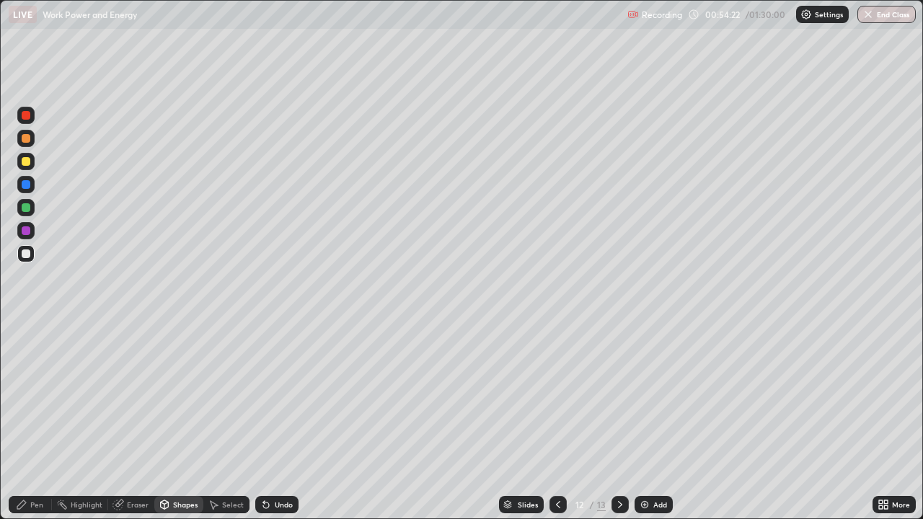
click at [27, 397] on div "Pen" at bounding box center [30, 504] width 43 height 17
click at [22, 155] on div at bounding box center [25, 161] width 17 height 17
click at [230, 397] on div "Select" at bounding box center [233, 504] width 22 height 7
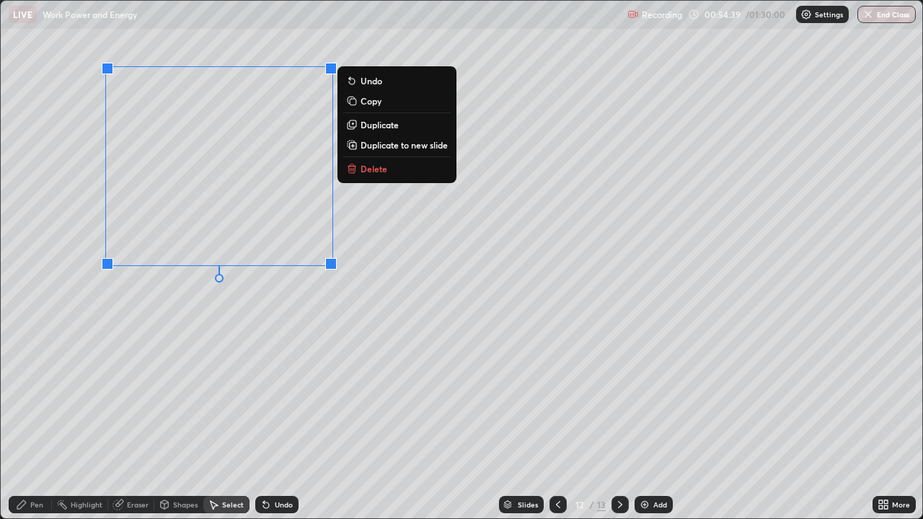
click at [181, 356] on div "0 ° Undo Copy Duplicate Duplicate to new slide Delete" at bounding box center [462, 260] width 922 height 518
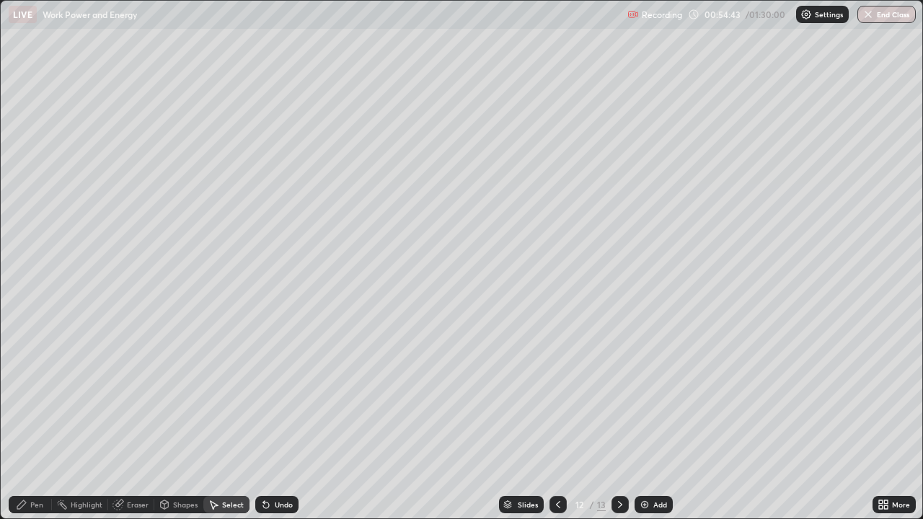
click at [35, 397] on div "Pen" at bounding box center [36, 504] width 13 height 7
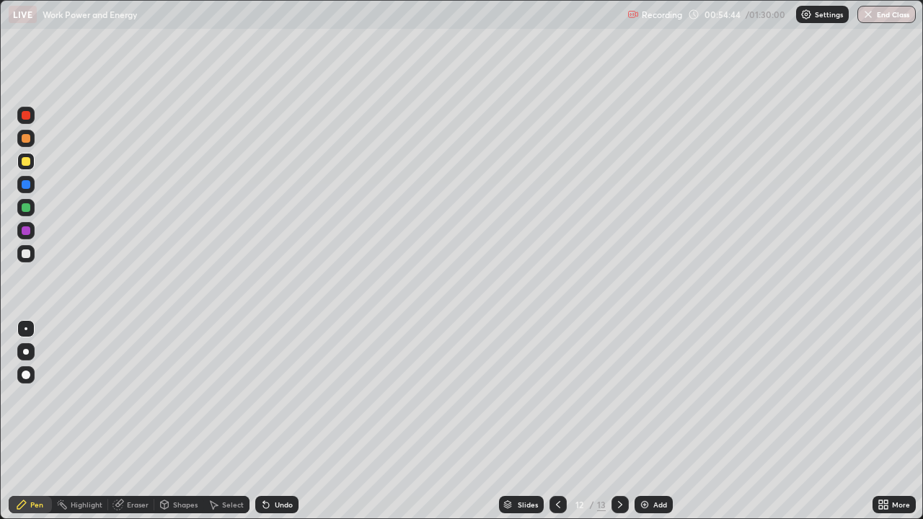
click at [29, 250] on div at bounding box center [26, 254] width 9 height 9
click at [23, 157] on div at bounding box center [26, 161] width 9 height 9
click at [229, 397] on div "Select" at bounding box center [233, 504] width 22 height 7
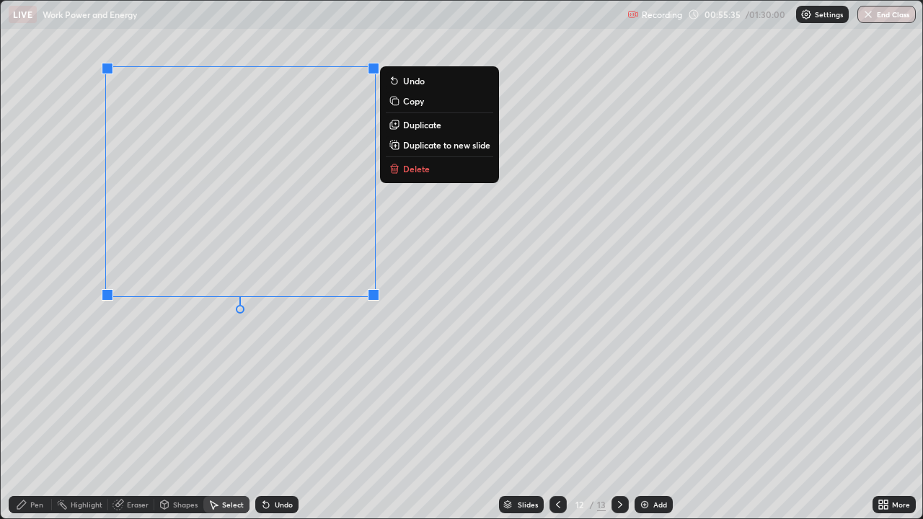
click at [421, 122] on p "Duplicate" at bounding box center [422, 125] width 38 height 12
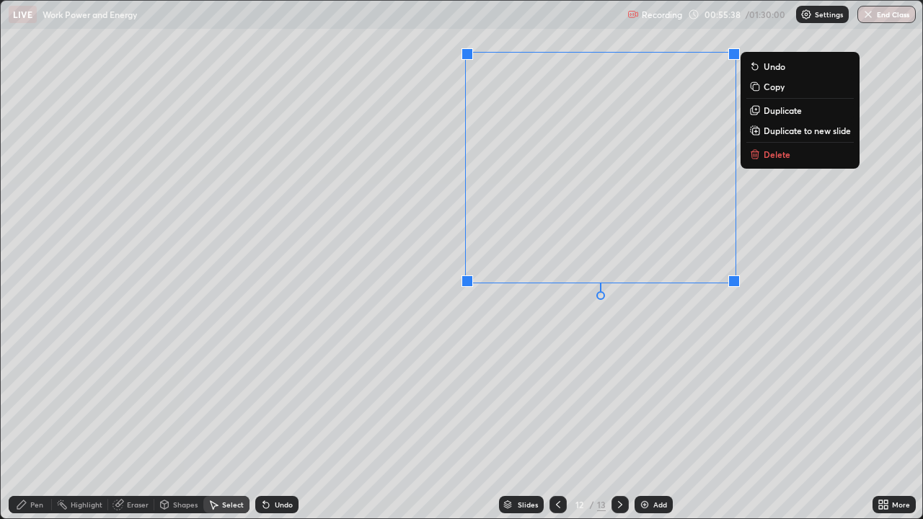
click at [599, 386] on div "0 ° Undo Copy Duplicate Duplicate to new slide Delete" at bounding box center [462, 260] width 922 height 518
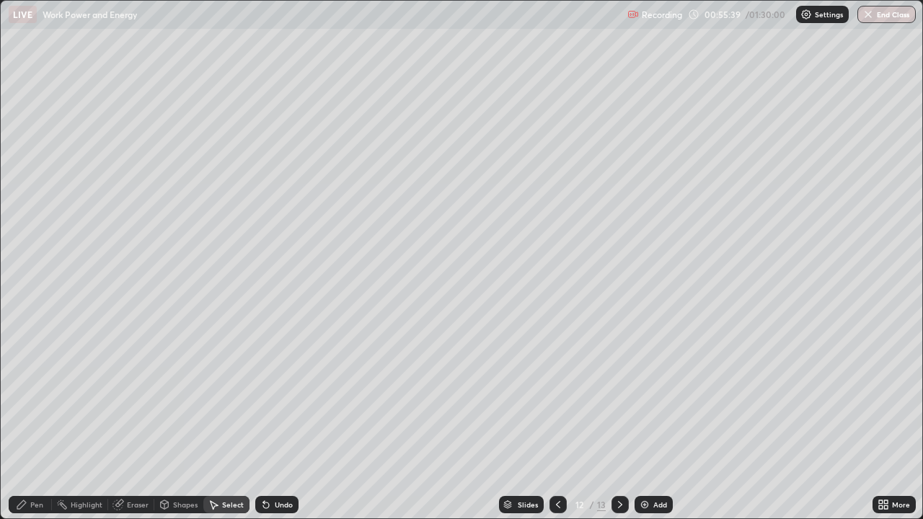
click at [129, 397] on div "Eraser" at bounding box center [138, 504] width 22 height 7
click at [38, 397] on div "Pen" at bounding box center [36, 504] width 13 height 7
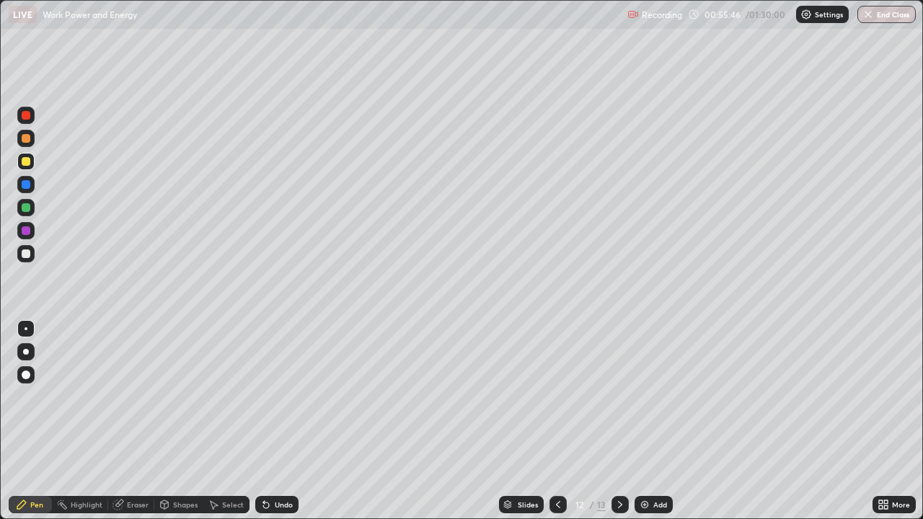
click at [28, 255] on div at bounding box center [26, 254] width 9 height 9
click at [25, 162] on div at bounding box center [26, 161] width 9 height 9
click at [133, 397] on div "Eraser" at bounding box center [138, 504] width 22 height 7
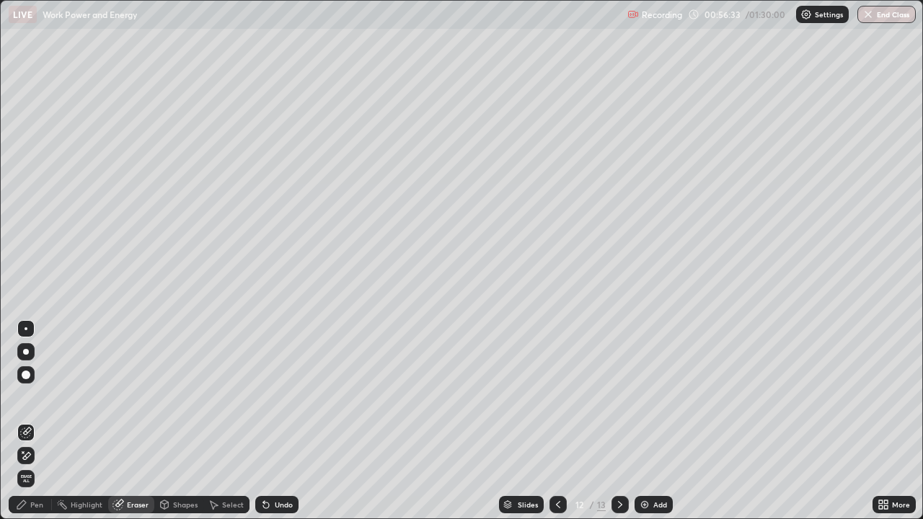
click at [38, 397] on div "Pen" at bounding box center [36, 504] width 13 height 7
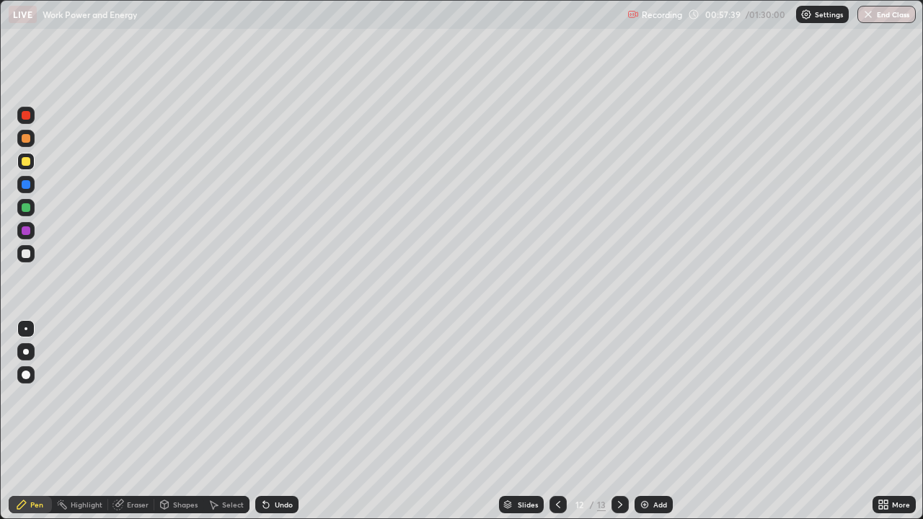
click at [30, 206] on div at bounding box center [26, 207] width 9 height 9
click at [557, 397] on icon at bounding box center [559, 505] width 12 height 12
click at [664, 397] on div "Add" at bounding box center [654, 504] width 38 height 17
click at [27, 163] on div at bounding box center [26, 161] width 9 height 9
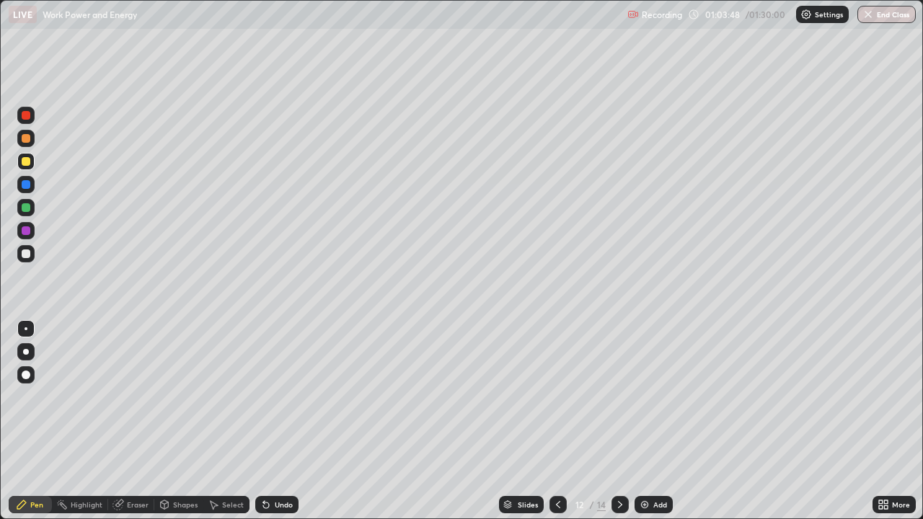
click at [648, 397] on img at bounding box center [645, 505] width 12 height 12
click at [27, 252] on div at bounding box center [26, 254] width 9 height 9
click at [27, 160] on div at bounding box center [26, 161] width 9 height 9
click at [22, 210] on div at bounding box center [26, 207] width 9 height 9
click at [276, 397] on div "Undo" at bounding box center [284, 504] width 18 height 7
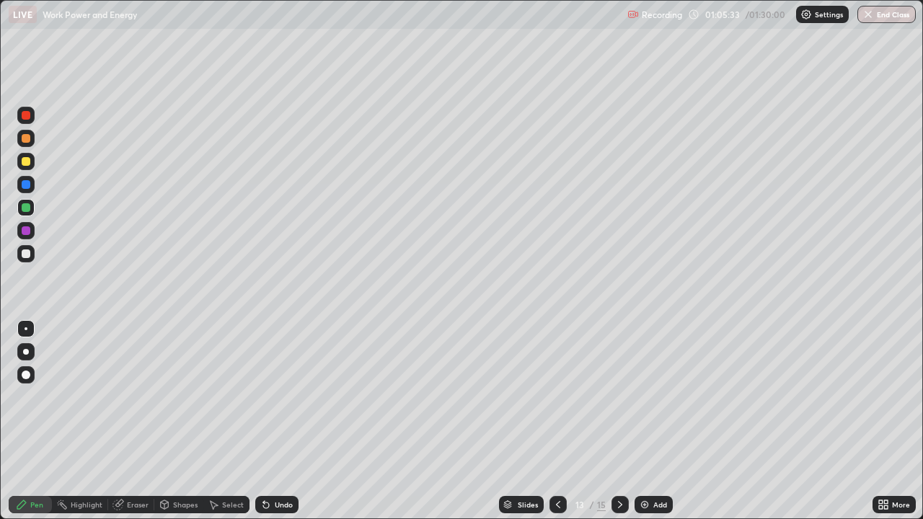
click at [27, 251] on div at bounding box center [26, 254] width 9 height 9
click at [659, 397] on div "Add" at bounding box center [660, 504] width 14 height 7
click at [27, 160] on div at bounding box center [26, 161] width 9 height 9
click at [892, 397] on div "More" at bounding box center [894, 504] width 43 height 17
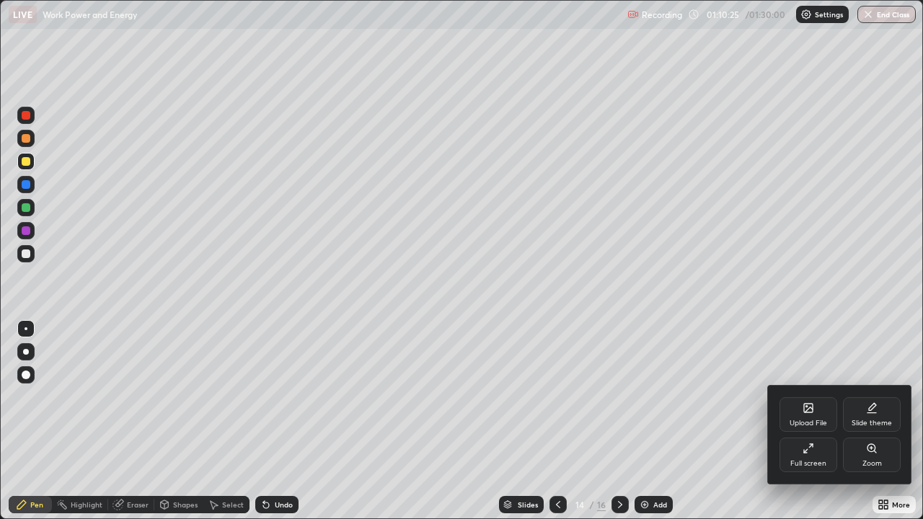
click at [813, 397] on icon at bounding box center [809, 449] width 12 height 12
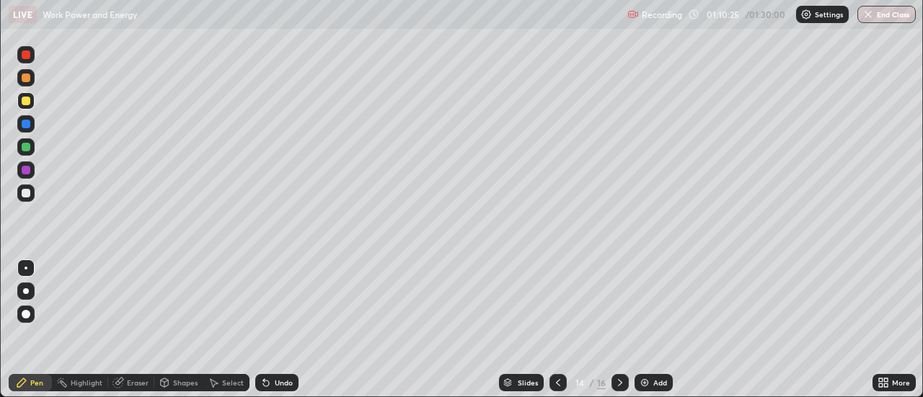
scroll to position [71733, 71207]
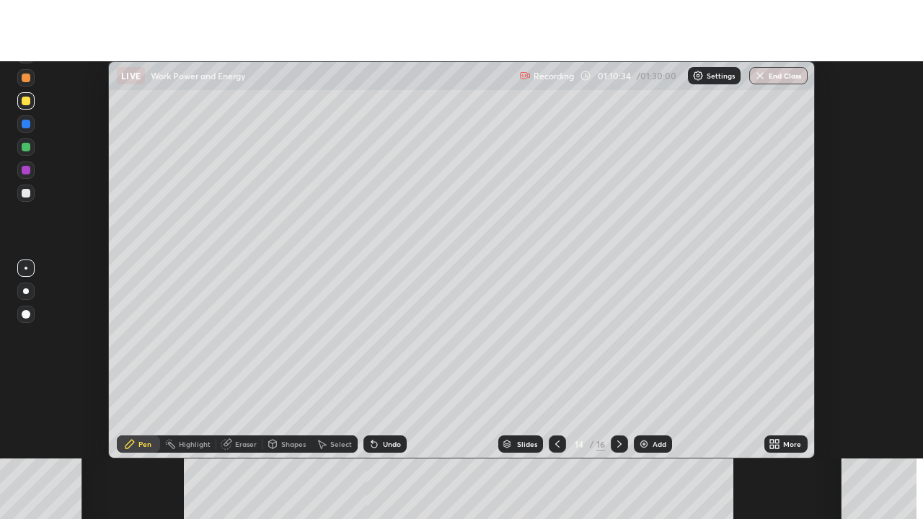
scroll to position [397, 923]
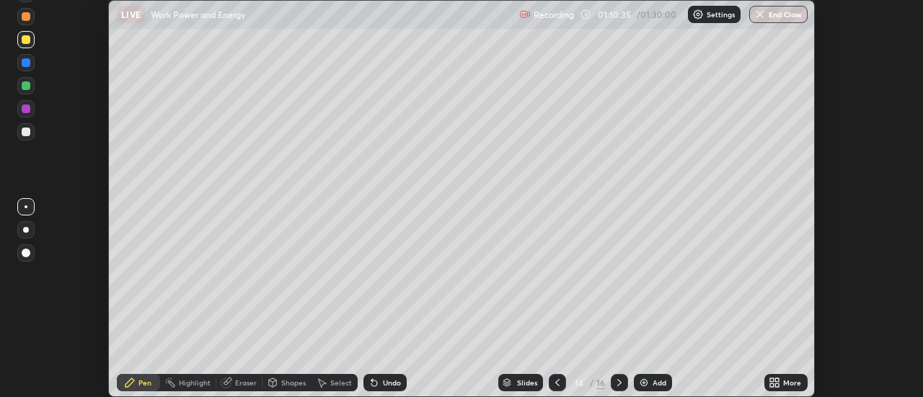
click at [788, 383] on div "More" at bounding box center [792, 382] width 18 height 7
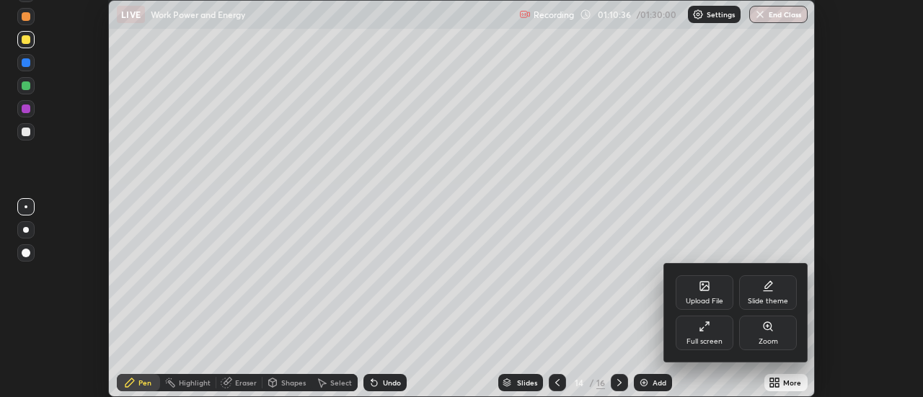
click at [704, 333] on div "Full screen" at bounding box center [705, 333] width 58 height 35
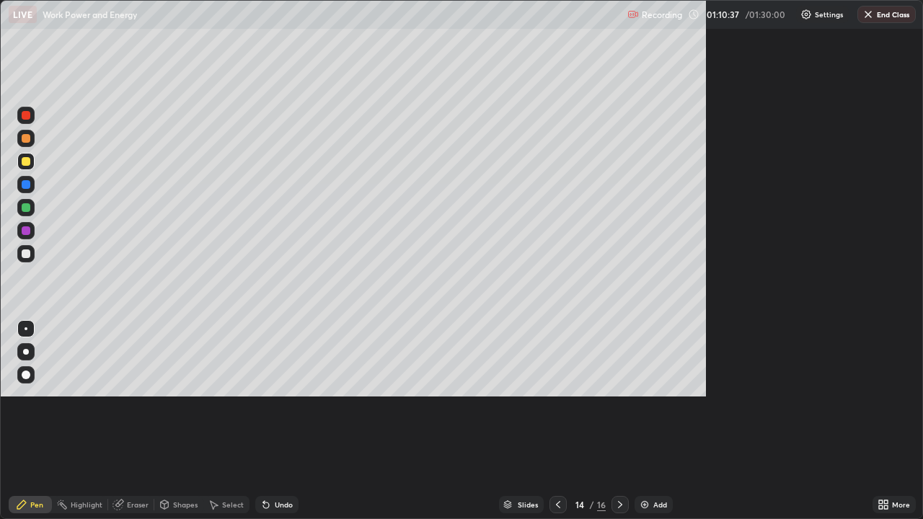
scroll to position [519, 923]
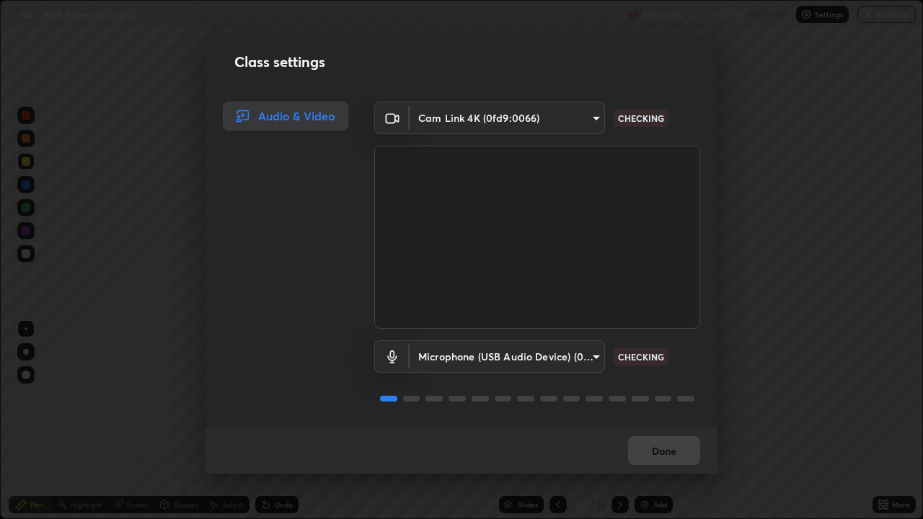
click at [30, 257] on div "Class settings Audio & Video Cam Link 4K (0fd9:0066) c5ed04fab0462d49a1ad3b4b87…" at bounding box center [461, 259] width 923 height 519
click at [587, 356] on body "Erase all LIVE Work Power and Energy Recording 01:10:41 / 01:30:00 Settings End…" at bounding box center [461, 259] width 923 height 519
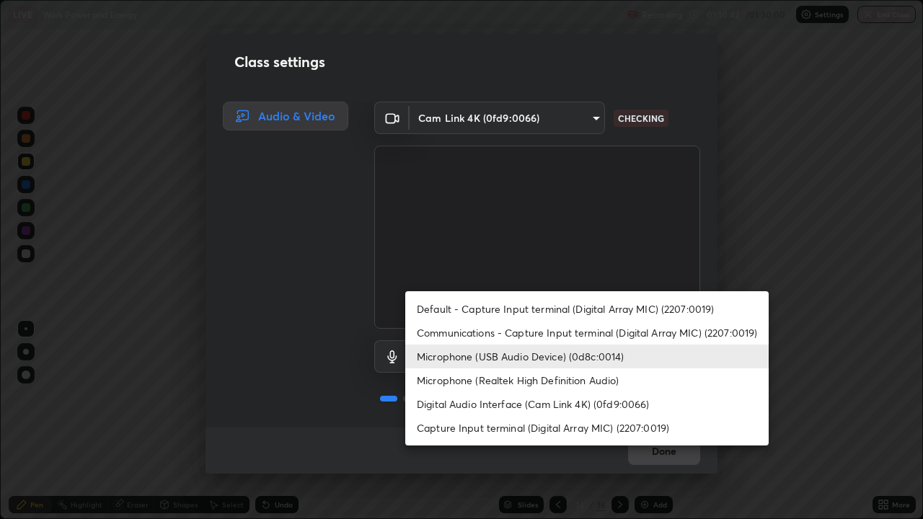
click at [604, 382] on li "Microphone (Realtek High Definition Audio)" at bounding box center [587, 381] width 364 height 24
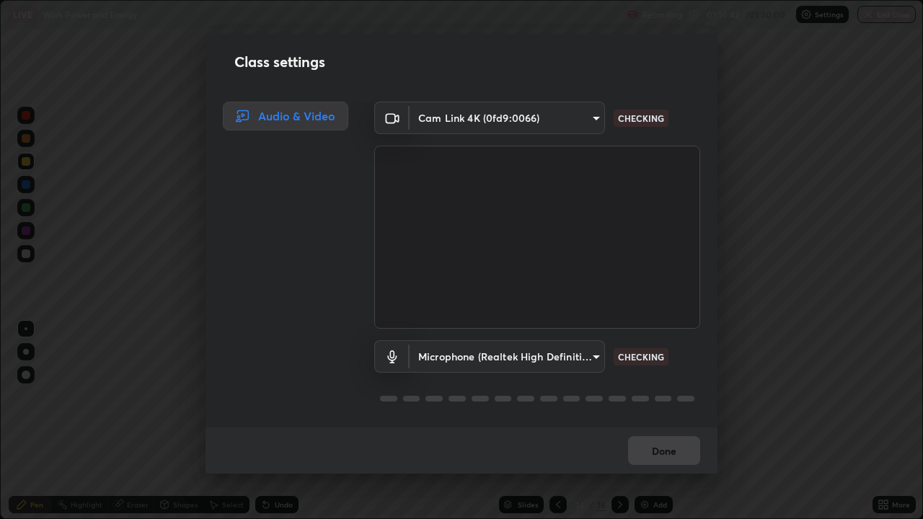
click at [591, 358] on body "Erase all LIVE Work Power and Energy Recording 01:10:42 / 01:30:00 Settings End…" at bounding box center [461, 259] width 923 height 519
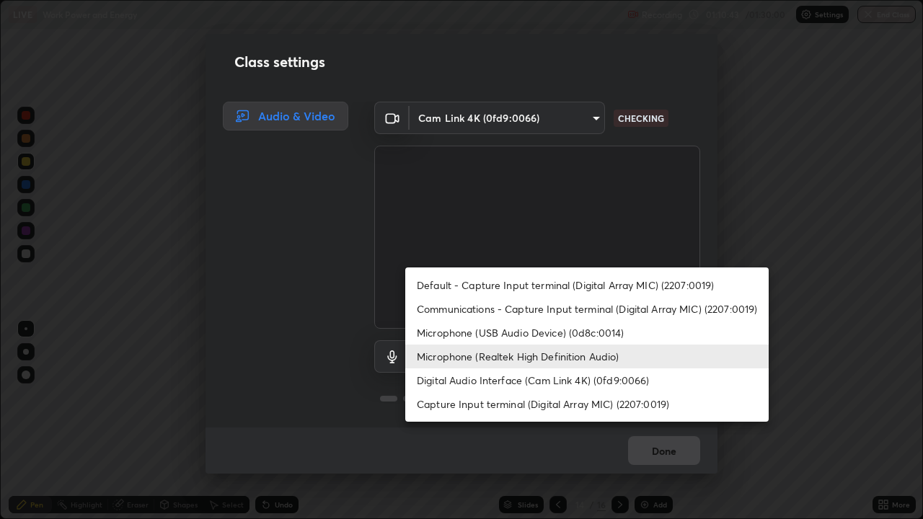
click at [605, 334] on li "Microphone (USB Audio Device) (0d8c:0014)" at bounding box center [587, 333] width 364 height 24
type input "038ebf899c8333d1740d295aa6b107b1a593a35e13d177d8d6be7167ec3b59c1"
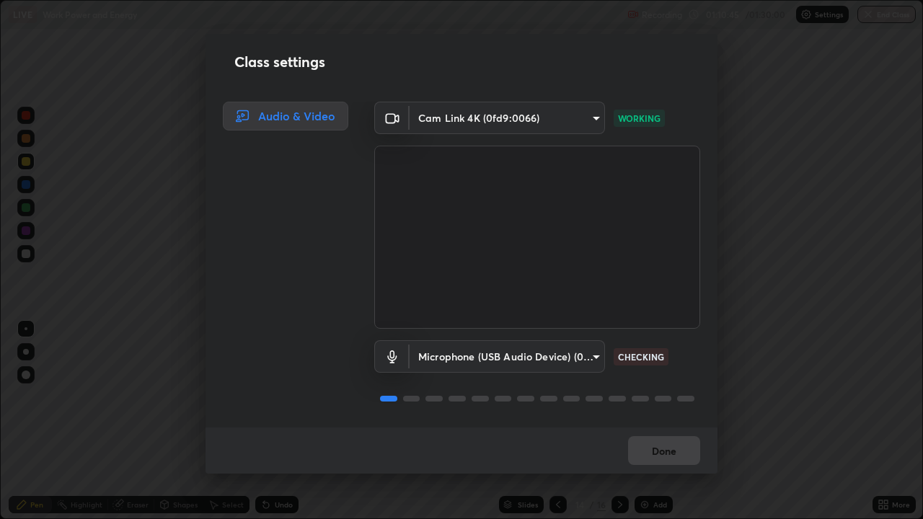
scroll to position [1, 0]
click at [703, 299] on div "Cam Link 4K (0fd9:0066) c5ed04fab0462d49a1ad3b4b8777cdbb7dc1a14ad55b47a40411d41…" at bounding box center [537, 265] width 361 height 326
click at [693, 313] on video at bounding box center [537, 237] width 326 height 183
click at [693, 309] on video at bounding box center [537, 237] width 326 height 183
click at [695, 311] on video at bounding box center [537, 237] width 326 height 183
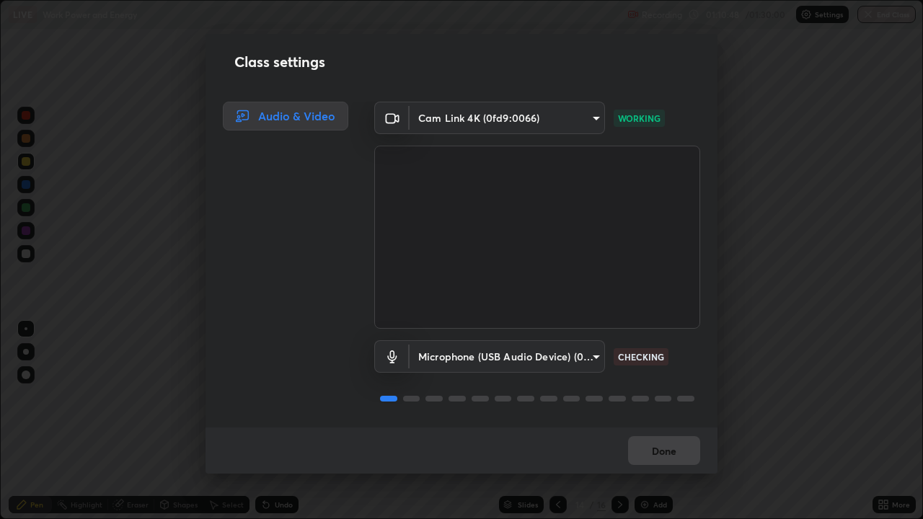
click at [705, 343] on div "Cam Link 4K (0fd9:0066) c5ed04fab0462d49a1ad3b4b8777cdbb7dc1a14ad55b47a40411d41…" at bounding box center [537, 265] width 361 height 326
click at [707, 348] on div "Cam Link 4K (0fd9:0066) c5ed04fab0462d49a1ad3b4b8777cdbb7dc1a14ad55b47a40411d41…" at bounding box center [537, 265] width 361 height 326
click at [680, 397] on button "Done" at bounding box center [664, 450] width 72 height 29
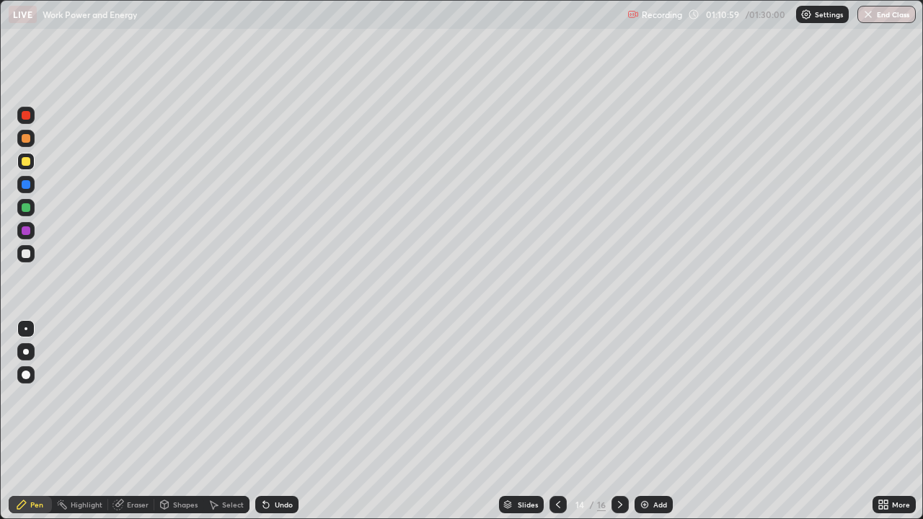
click at [176, 397] on div "Shapes" at bounding box center [185, 504] width 25 height 7
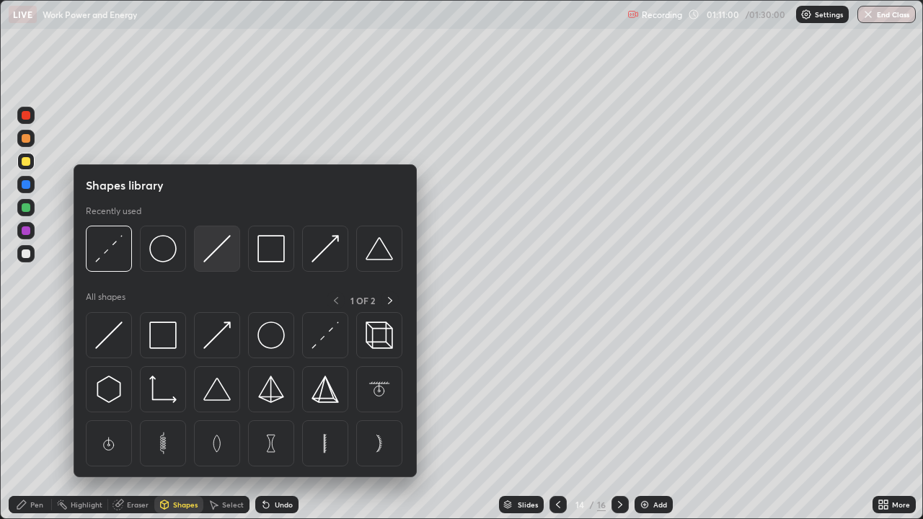
click at [215, 255] on img at bounding box center [216, 248] width 27 height 27
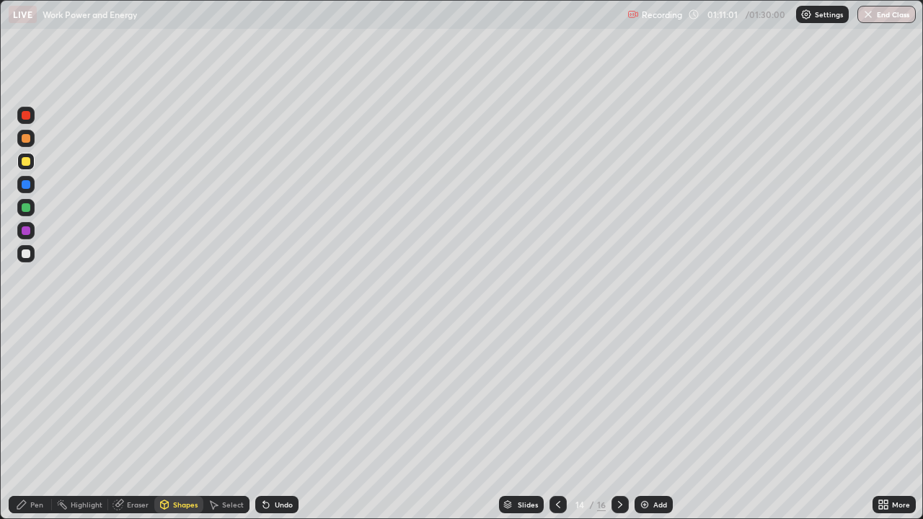
click at [176, 397] on div "Shapes" at bounding box center [185, 504] width 25 height 7
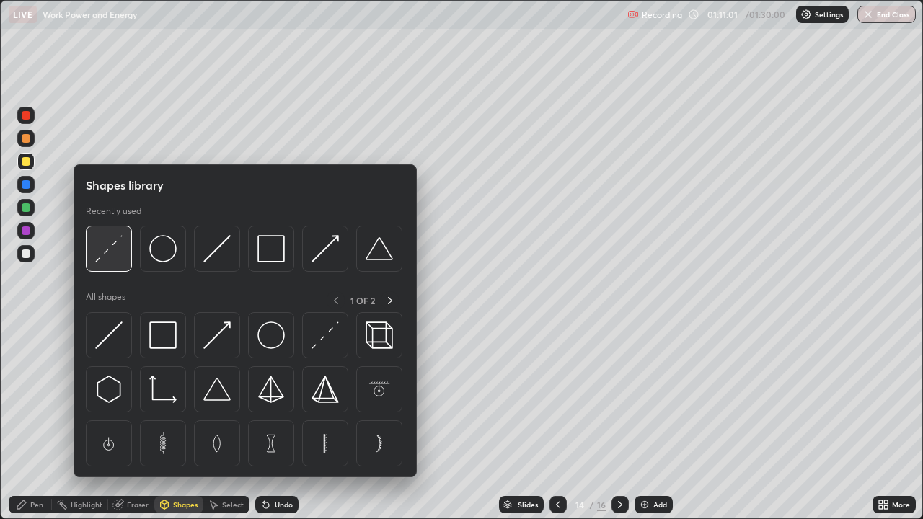
click at [113, 257] on img at bounding box center [108, 248] width 27 height 27
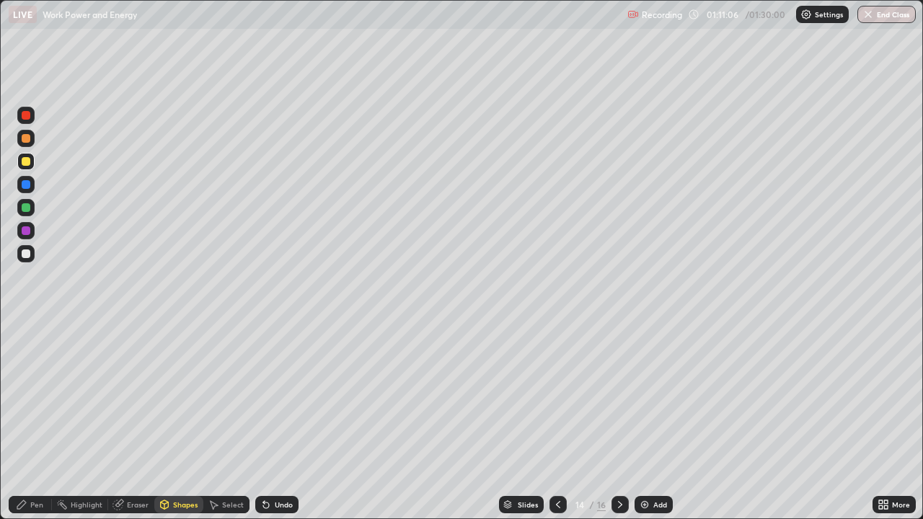
click at [25, 397] on icon at bounding box center [21, 505] width 9 height 9
click at [288, 397] on div "Undo" at bounding box center [284, 504] width 18 height 7
click at [280, 397] on div "Undo" at bounding box center [284, 504] width 18 height 7
click at [30, 255] on div at bounding box center [26, 254] width 9 height 9
click at [27, 206] on div at bounding box center [26, 207] width 9 height 9
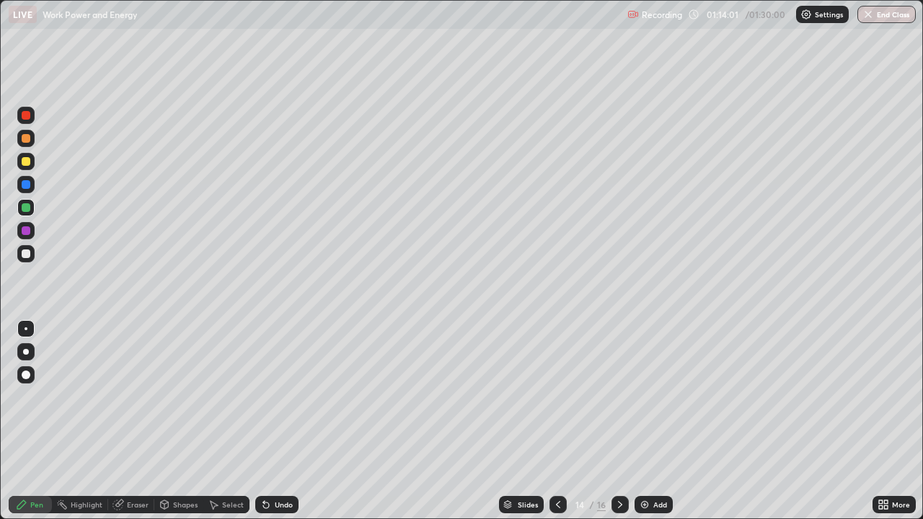
click at [27, 206] on div at bounding box center [26, 207] width 9 height 9
click at [282, 397] on div "Undo" at bounding box center [284, 504] width 18 height 7
click at [659, 397] on div "Add" at bounding box center [660, 504] width 14 height 7
click at [26, 159] on div at bounding box center [26, 161] width 9 height 9
click at [29, 255] on div at bounding box center [26, 254] width 9 height 9
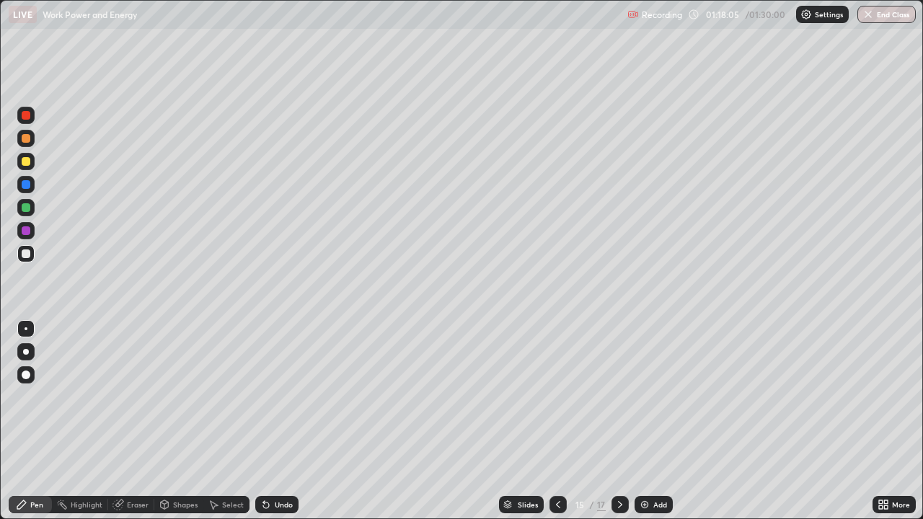
click at [29, 255] on div at bounding box center [26, 254] width 9 height 9
click at [275, 397] on div "Undo" at bounding box center [276, 504] width 43 height 17
click at [281, 397] on div "Undo" at bounding box center [284, 504] width 18 height 7
click at [280, 397] on div "Undo" at bounding box center [276, 504] width 43 height 17
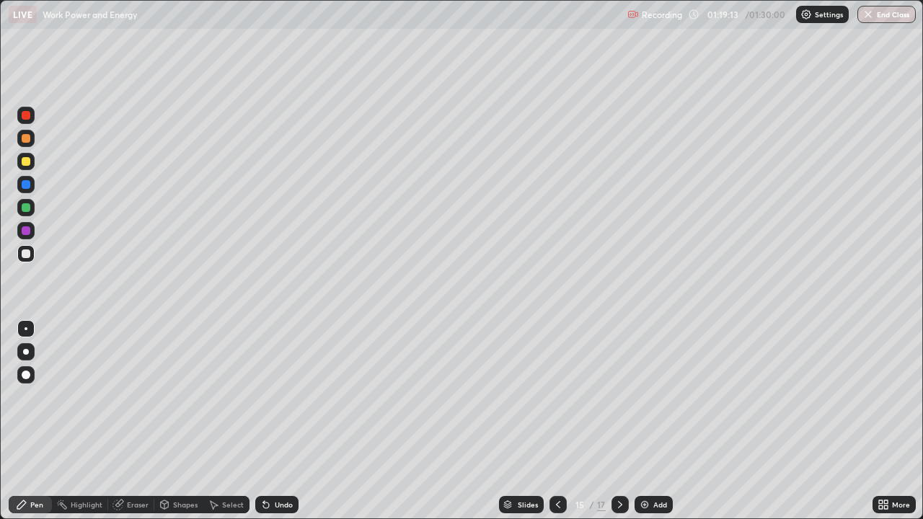
click at [276, 397] on div "Undo" at bounding box center [276, 504] width 43 height 17
click at [267, 397] on icon at bounding box center [266, 506] width 6 height 6
click at [260, 397] on icon at bounding box center [266, 505] width 12 height 12
click at [255, 397] on div "Undo" at bounding box center [276, 504] width 43 height 17
click at [256, 397] on div "Undo" at bounding box center [276, 504] width 43 height 17
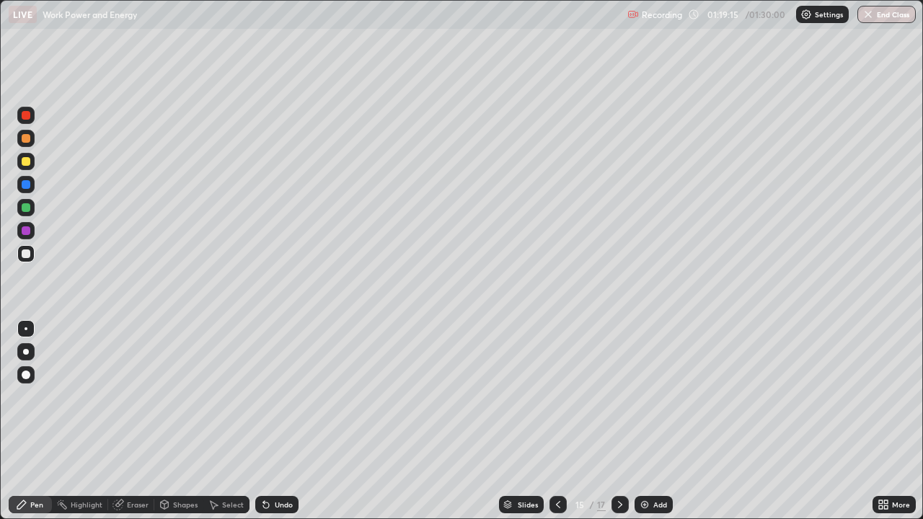
click at [245, 397] on div "Select" at bounding box center [226, 504] width 46 height 17
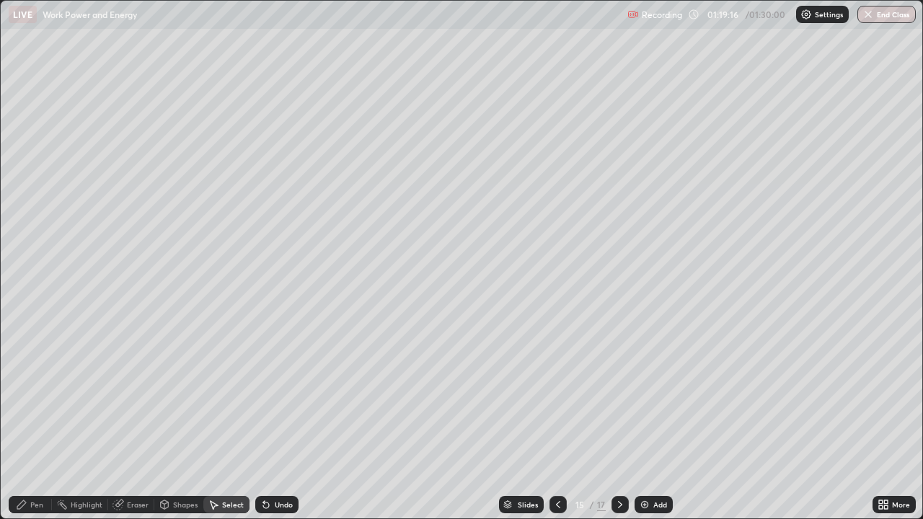
click at [286, 397] on div "Undo" at bounding box center [276, 504] width 43 height 17
click at [283, 397] on div "Undo" at bounding box center [284, 504] width 18 height 7
click at [423, 88] on div "0 ° Undo Copy Duplicate Duplicate to new slide Delete" at bounding box center [462, 260] width 922 height 518
click at [40, 397] on div "Pen" at bounding box center [36, 504] width 13 height 7
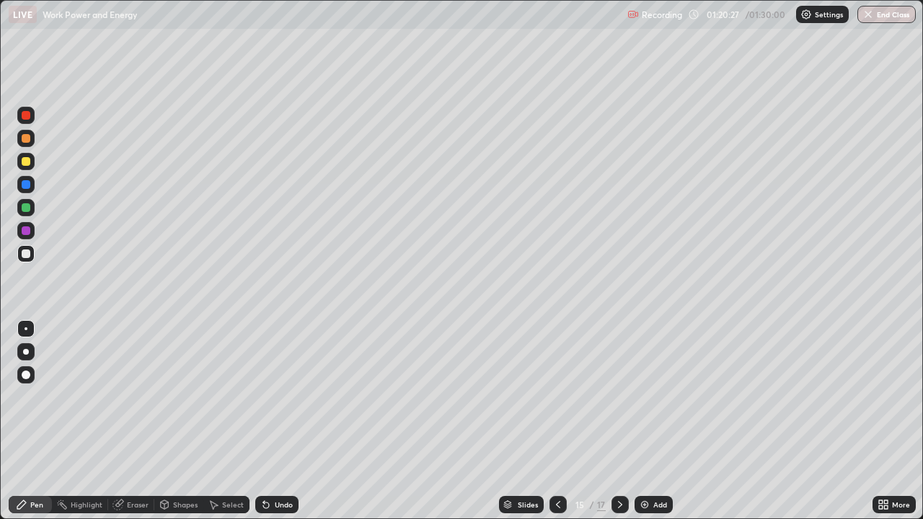
click at [656, 397] on div "Add" at bounding box center [660, 504] width 14 height 7
click at [24, 164] on div at bounding box center [26, 161] width 9 height 9
click at [28, 258] on div at bounding box center [26, 254] width 9 height 9
click at [280, 397] on div "Undo" at bounding box center [284, 504] width 18 height 7
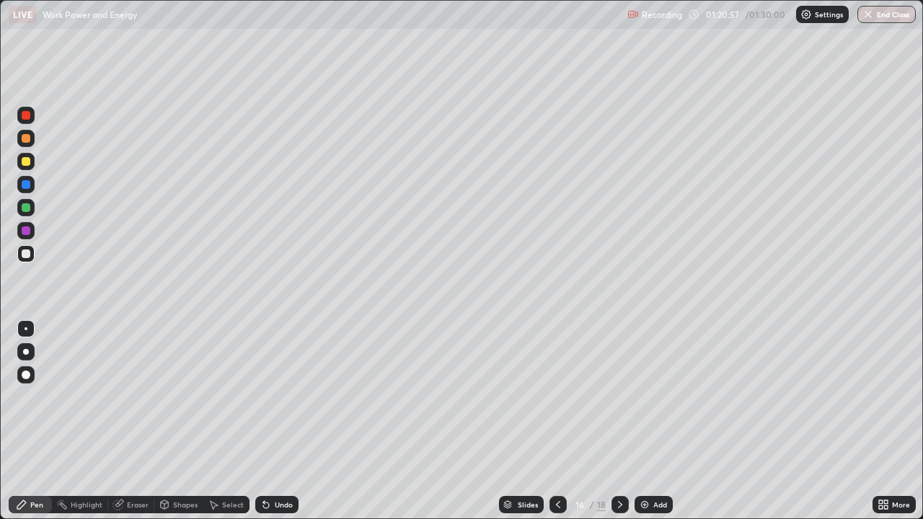
click at [280, 397] on div "Undo" at bounding box center [284, 504] width 18 height 7
click at [281, 397] on div "Undo" at bounding box center [284, 504] width 18 height 7
click at [276, 397] on div "Undo" at bounding box center [284, 504] width 18 height 7
click at [281, 397] on div "Undo" at bounding box center [284, 504] width 18 height 7
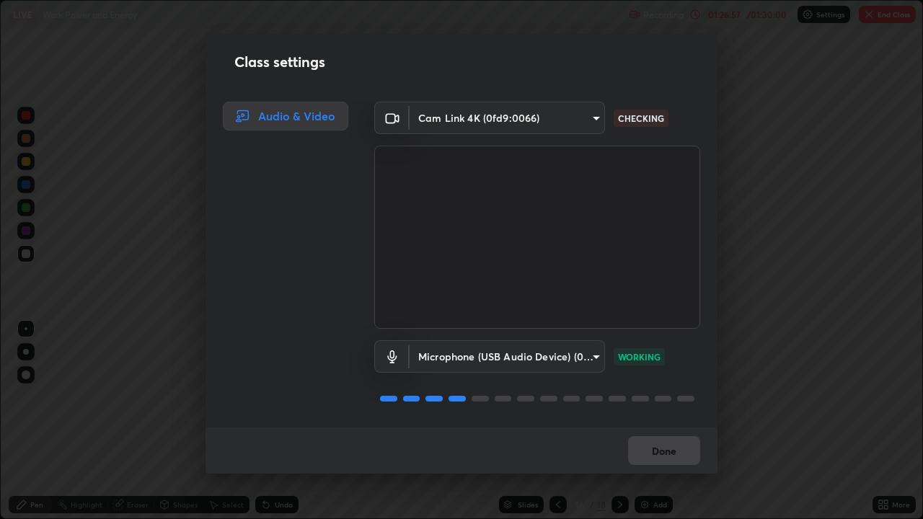
click at [287, 338] on div "Audio & Video" at bounding box center [281, 265] width 151 height 326
click at [684, 355] on div "Microphone (USB Audio Device) (0d8c:0014) 038ebf899c8333d1740d295aa6b107b1a593a…" at bounding box center [537, 356] width 326 height 32
click at [694, 348] on div "Microphone (USB Audio Device) (0d8c:0014) 038ebf899c8333d1740d295aa6b107b1a593a…" at bounding box center [537, 356] width 326 height 32
click at [681, 397] on button "Done" at bounding box center [664, 450] width 72 height 29
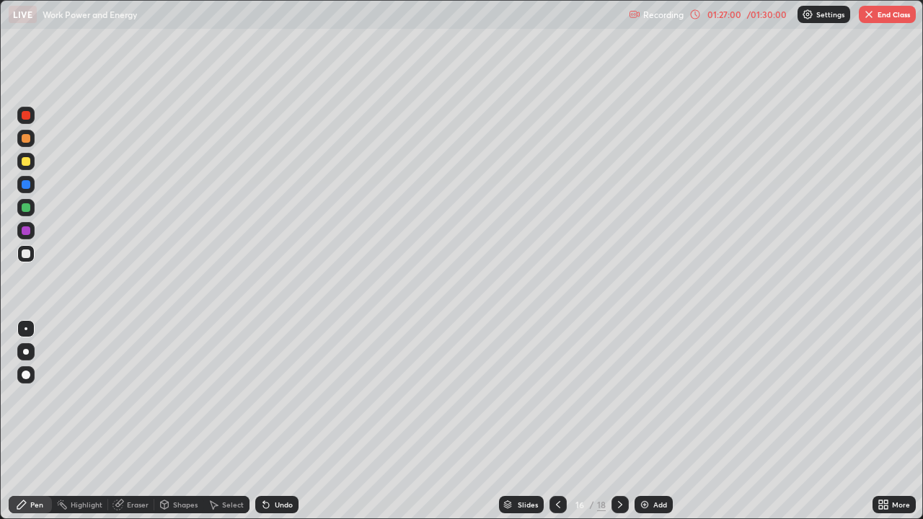
click at [899, 397] on div "More" at bounding box center [901, 504] width 18 height 7
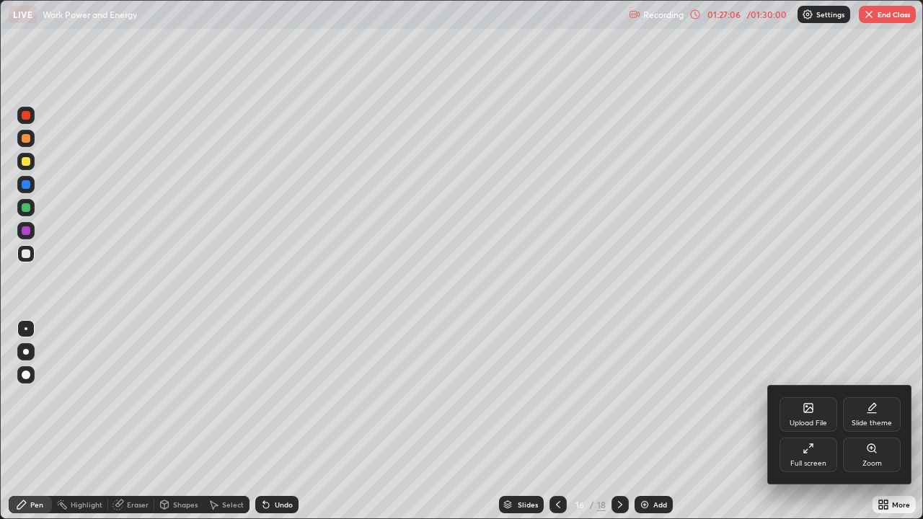
click at [871, 235] on div at bounding box center [461, 259] width 923 height 519
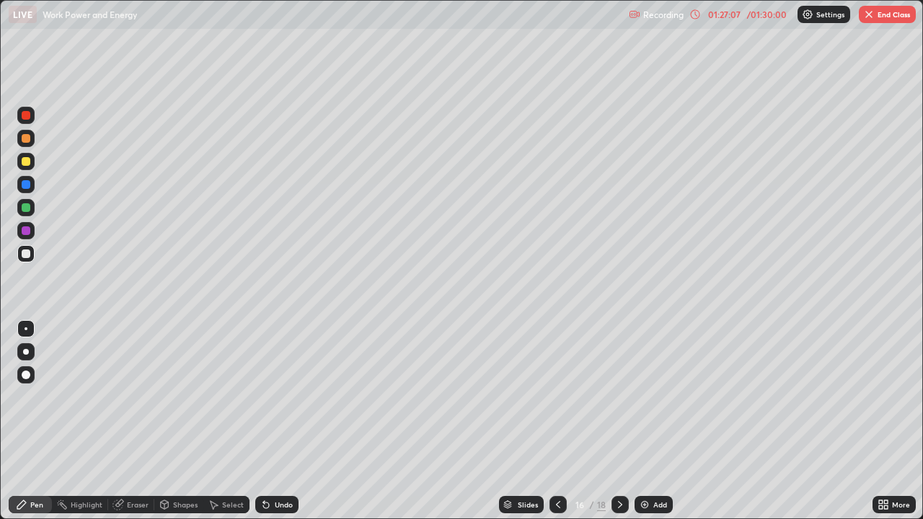
click at [872, 13] on img "button" at bounding box center [869, 15] width 12 height 12
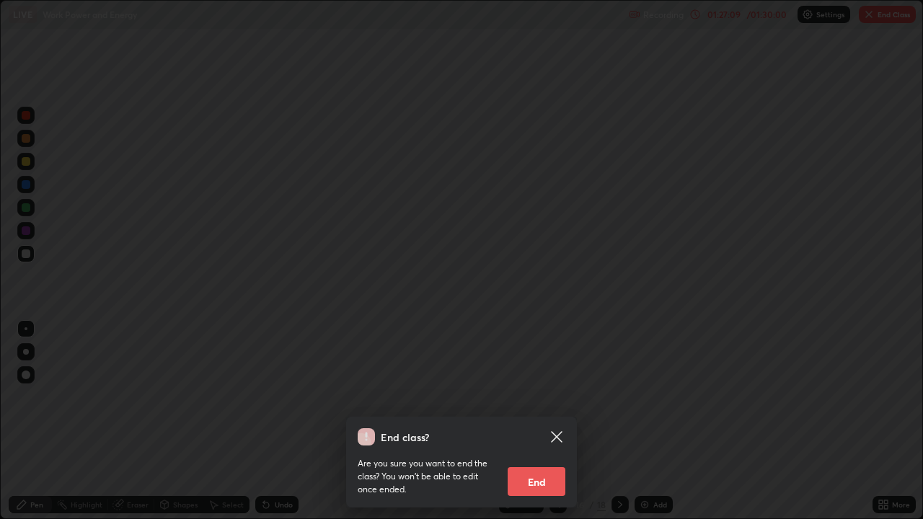
click at [548, 397] on button "End" at bounding box center [537, 481] width 58 height 29
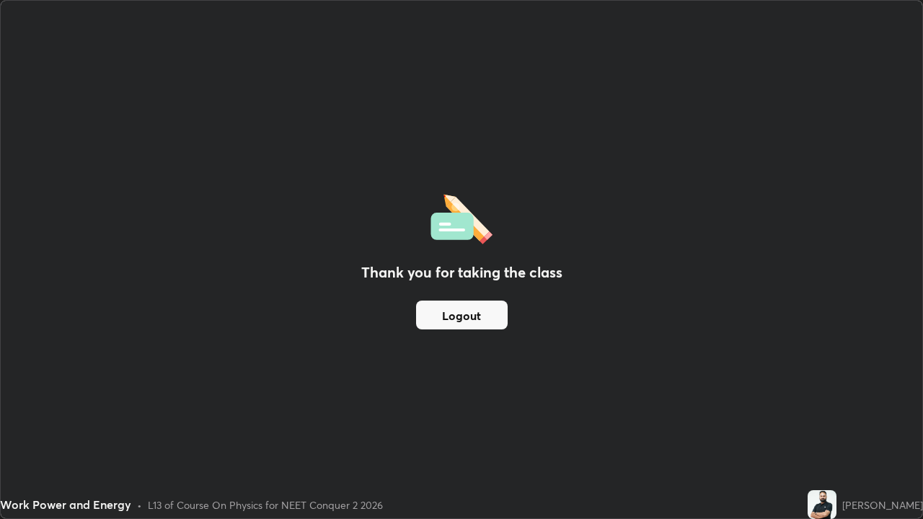
click at [483, 311] on button "Logout" at bounding box center [462, 315] width 92 height 29
